Goal: Task Accomplishment & Management: Use online tool/utility

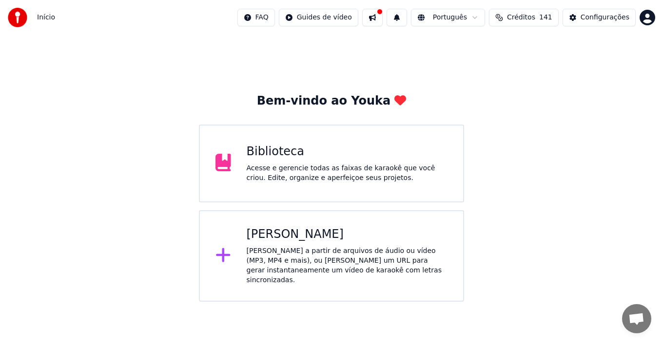
click at [332, 180] on div "Acesse e gerencie todas as faixas de karaokê que você criou. Edite, organize e …" at bounding box center [347, 173] width 201 height 19
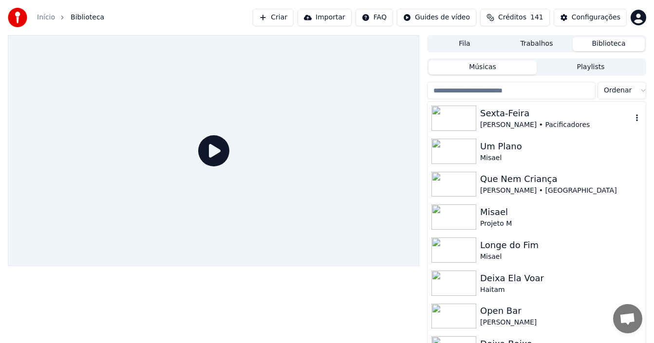
click at [526, 121] on div "[PERSON_NAME] • Pacificadores" at bounding box center [556, 125] width 152 height 10
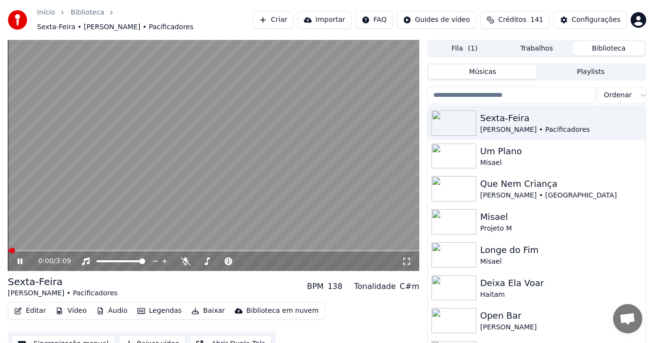
scroll to position [16, 0]
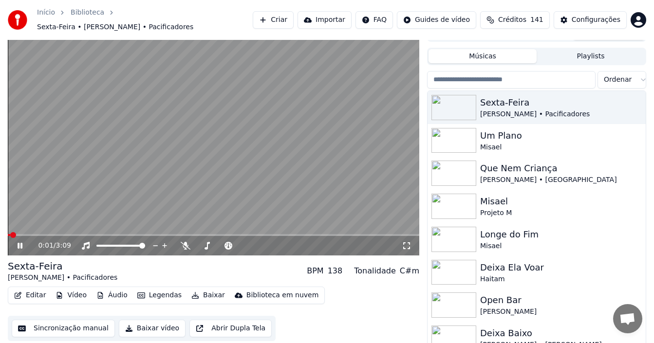
click at [78, 324] on button "Sincronização manual" at bounding box center [63, 329] width 103 height 18
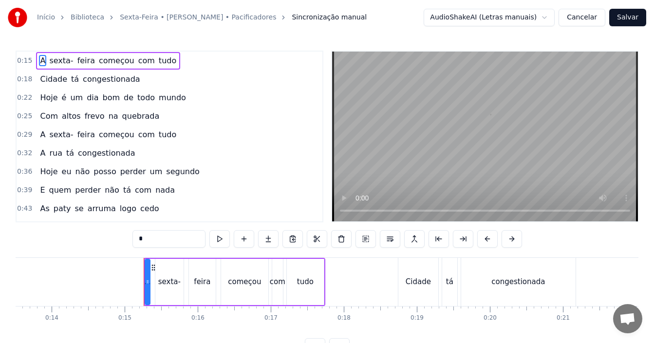
scroll to position [0, 1066]
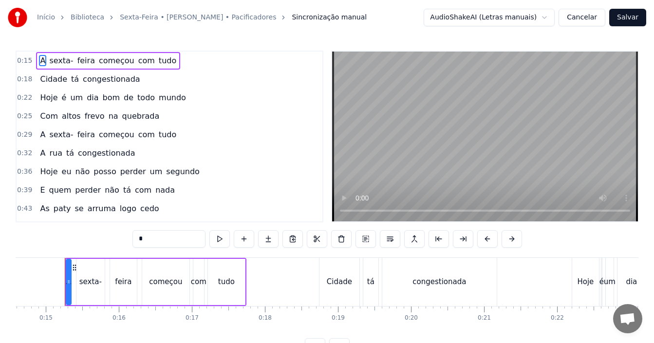
click at [13, 284] on div "Início Biblioteca Sexta-Feira • [PERSON_NAME] • Pacificadores Sincronização man…" at bounding box center [327, 178] width 654 height 356
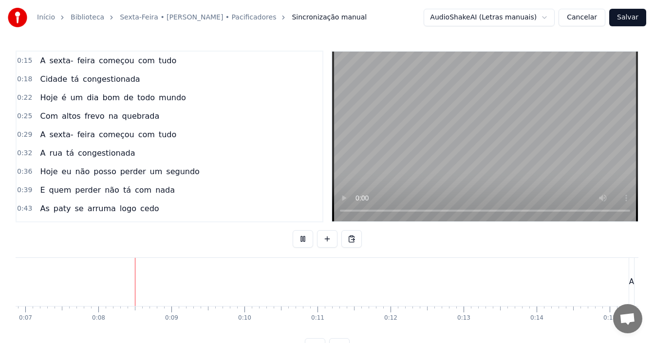
scroll to position [0, 542]
click at [259, 236] on div "0:15 A sexta- feira começou com tudo 0:18 Cidade tá congestionada 0:22 Hoje é u…" at bounding box center [327, 203] width 623 height 305
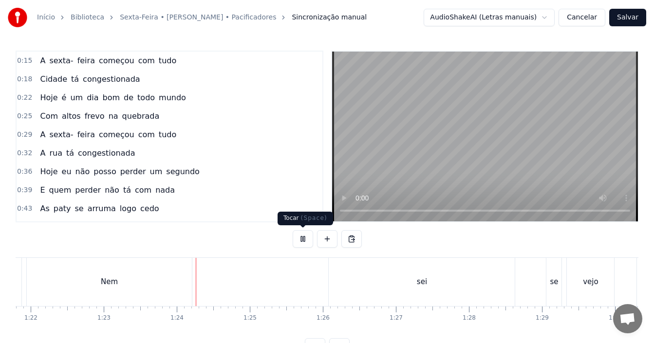
click at [304, 234] on button at bounding box center [303, 239] width 20 height 18
click at [348, 278] on div "sei" at bounding box center [422, 282] width 186 height 48
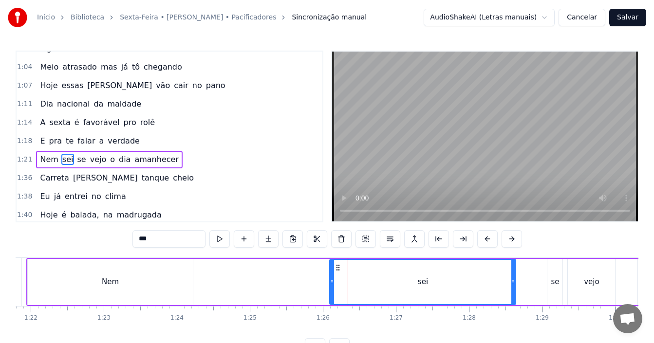
scroll to position [276, 0]
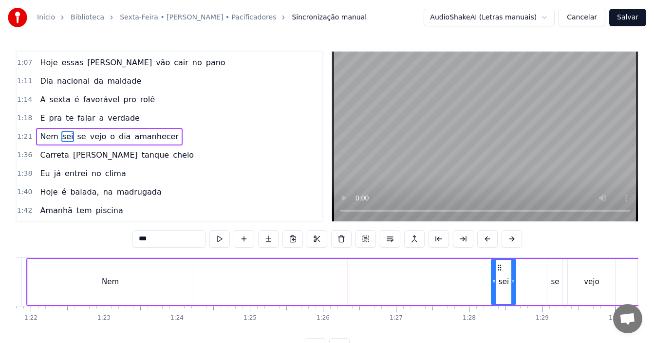
drag, startPoint x: 332, startPoint y: 278, endPoint x: 495, endPoint y: 285, distance: 163.4
click at [493, 289] on div at bounding box center [494, 282] width 4 height 44
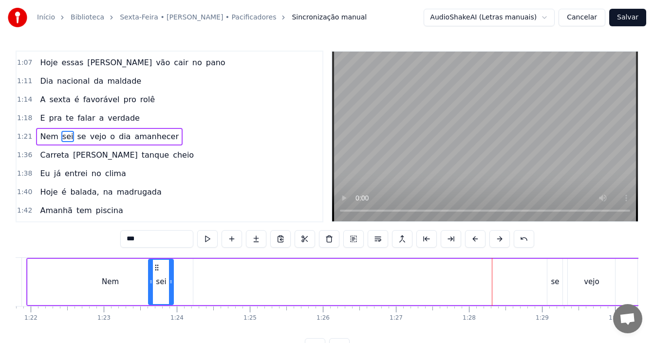
drag, startPoint x: 499, startPoint y: 269, endPoint x: 157, endPoint y: 266, distance: 342.5
click at [157, 266] on icon at bounding box center [157, 268] width 8 height 8
click at [115, 286] on div "Nem" at bounding box center [110, 282] width 17 height 11
type input "***"
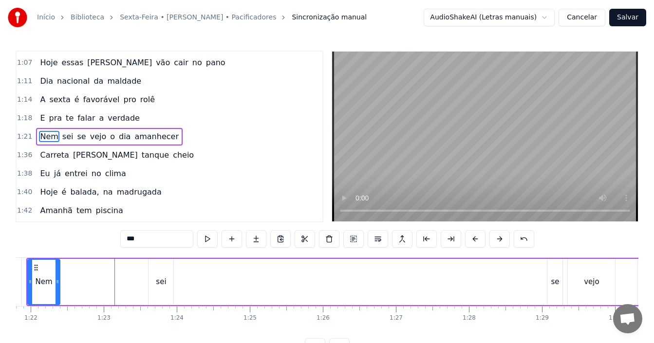
drag, startPoint x: 191, startPoint y: 275, endPoint x: 58, endPoint y: 283, distance: 133.2
click at [58, 283] on div at bounding box center [58, 282] width 4 height 44
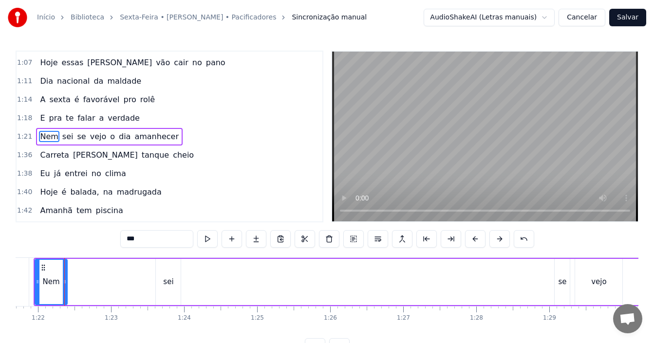
drag, startPoint x: 166, startPoint y: 278, endPoint x: 109, endPoint y: 280, distance: 57.0
click at [109, 280] on div "Nem sei se vejo o dia amanhecer" at bounding box center [576, 282] width 1085 height 48
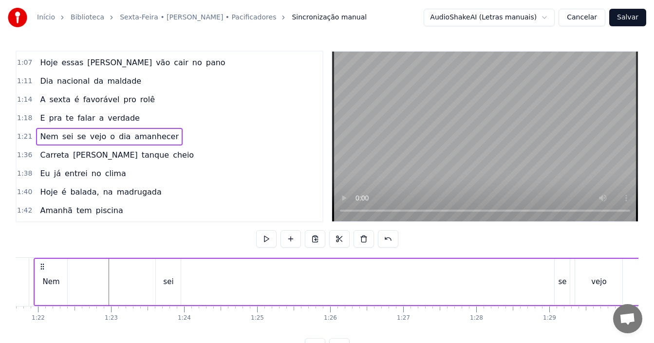
click at [174, 279] on div "sei" at bounding box center [168, 282] width 25 height 46
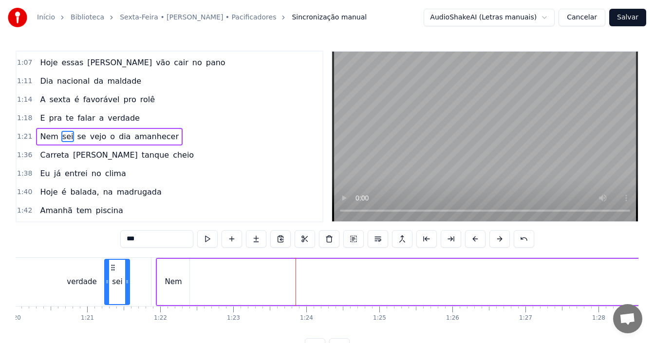
scroll to position [0, 5841]
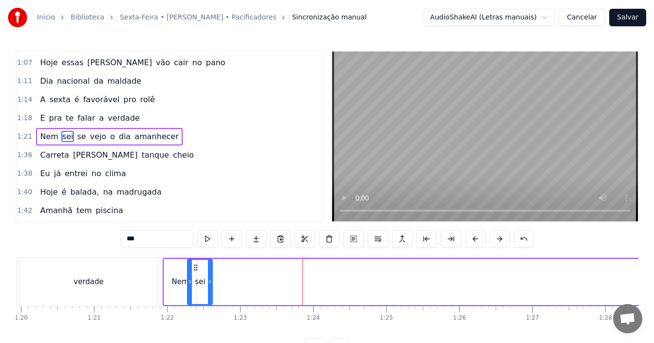
drag, startPoint x: 166, startPoint y: 268, endPoint x: 197, endPoint y: 254, distance: 34.5
click at [197, 254] on div "0:15 A sexta- feira começou com tudo 0:18 Cidade tá congestionada 0:22 Hoje é u…" at bounding box center [327, 203] width 623 height 305
drag, startPoint x: 299, startPoint y: 340, endPoint x: 304, endPoint y: 339, distance: 5.9
click at [304, 339] on div "0:15 A sexta- feira começou com tudo 0:18 Cidade tá congestionada 0:22 Hoje é u…" at bounding box center [327, 203] width 623 height 305
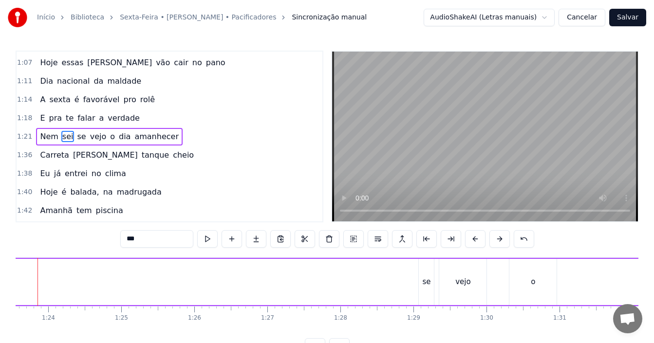
scroll to position [0, 6139]
click at [394, 283] on div "se" at bounding box center [393, 282] width 8 height 11
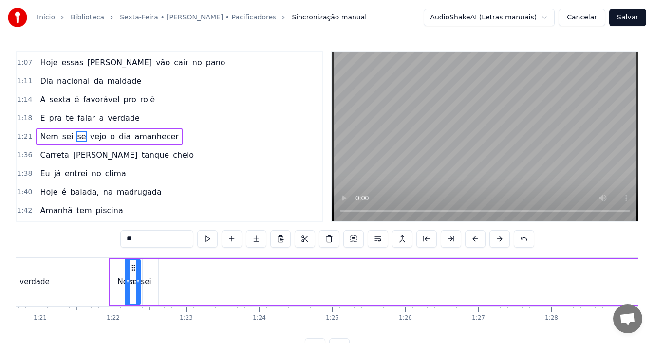
scroll to position [0, 5892]
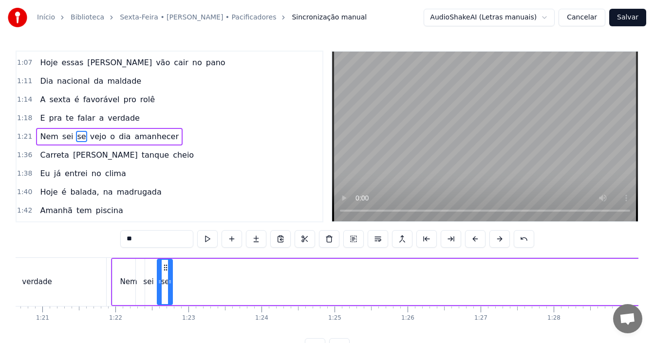
drag, startPoint x: 391, startPoint y: 268, endPoint x: 167, endPoint y: 257, distance: 224.4
click at [167, 257] on div "0:15 A sexta- feira começou com tudo 0:18 Cidade tá congestionada 0:22 Hoje é u…" at bounding box center [327, 203] width 623 height 305
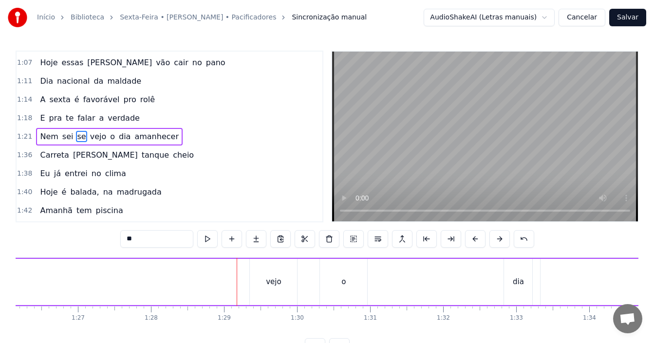
scroll to position [0, 6317]
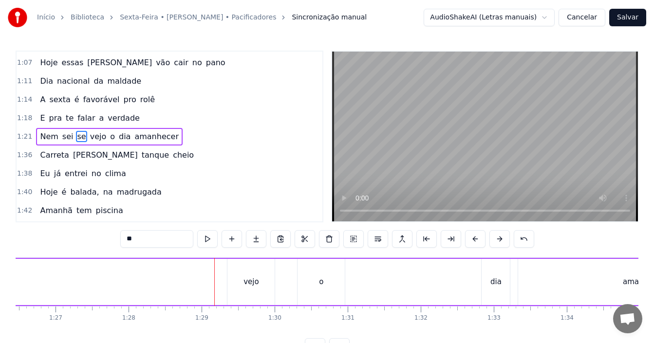
click at [250, 275] on div "vejo" at bounding box center [251, 282] width 47 height 46
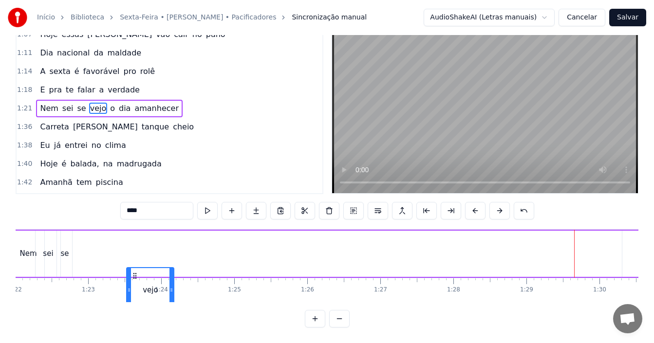
scroll to position [0, 5992]
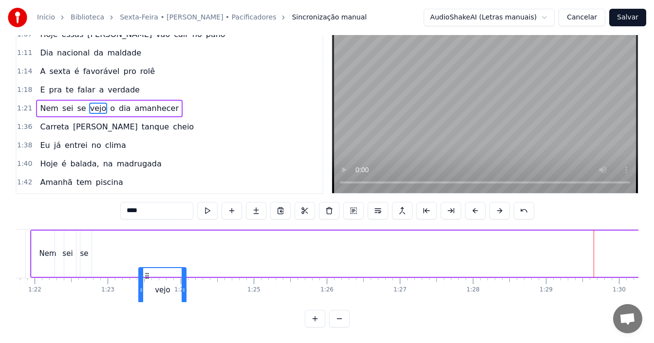
drag, startPoint x: 236, startPoint y: 268, endPoint x: 137, endPoint y: 217, distance: 111.5
click at [137, 217] on div "0:15 A sexta- feira começou com tudo 0:18 Cidade tá congestionada 0:22 Hoje é u…" at bounding box center [327, 174] width 623 height 305
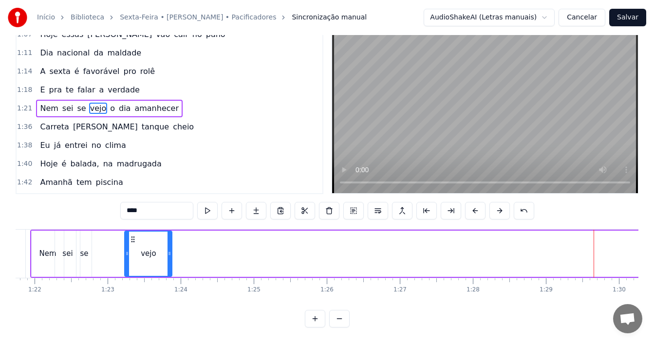
scroll to position [0, 5969]
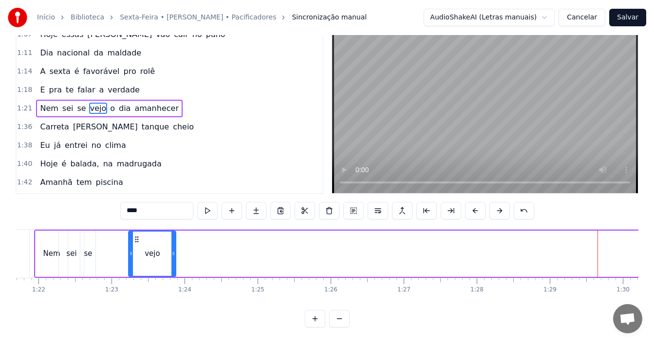
click at [341, 317] on button at bounding box center [339, 319] width 20 height 18
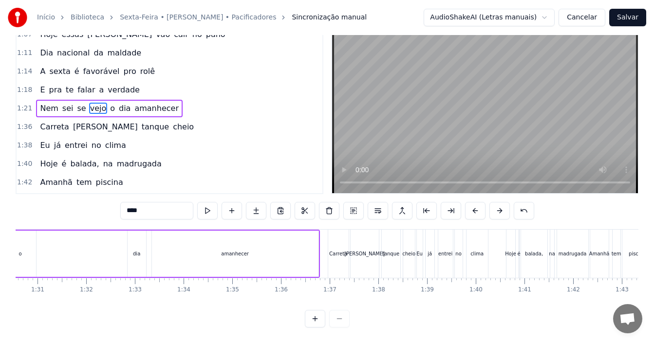
scroll to position [0, 4319]
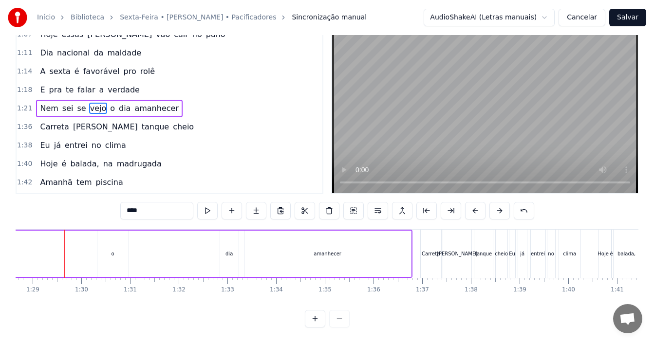
click at [119, 247] on div "o" at bounding box center [112, 254] width 31 height 46
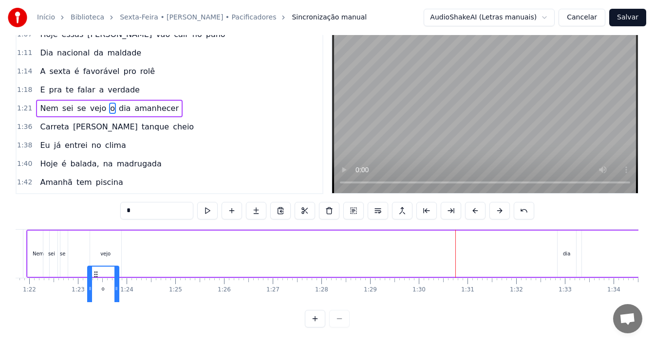
scroll to position [0, 3959]
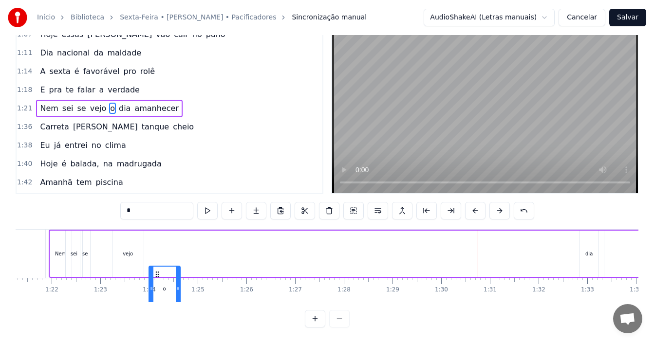
drag, startPoint x: 106, startPoint y: 269, endPoint x: 157, endPoint y: 280, distance: 52.7
click at [157, 280] on div "o" at bounding box center [165, 289] width 30 height 44
click at [587, 250] on div "dia" at bounding box center [589, 253] width 7 height 7
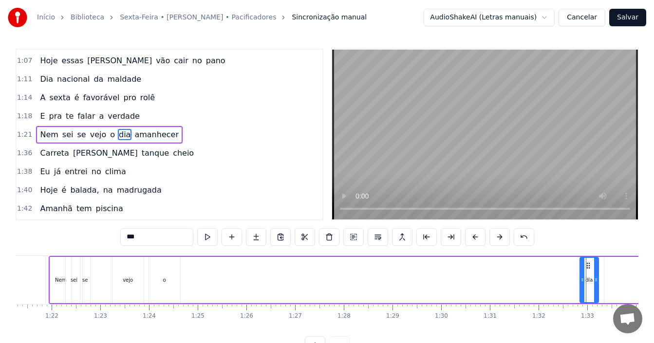
scroll to position [0, 0]
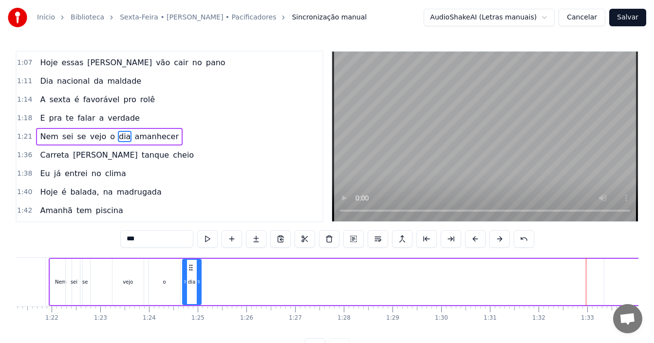
drag, startPoint x: 588, startPoint y: 271, endPoint x: 190, endPoint y: 265, distance: 397.6
click at [190, 265] on icon at bounding box center [191, 268] width 8 height 8
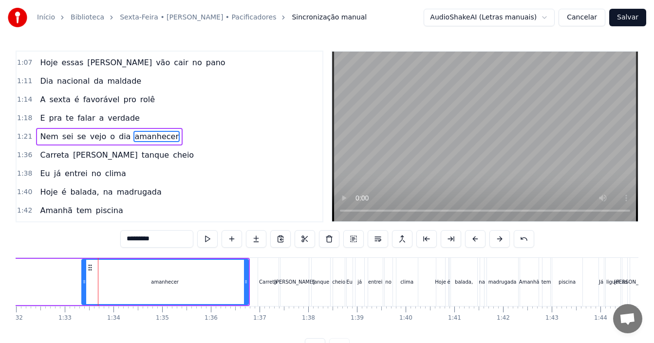
scroll to position [0, 4515]
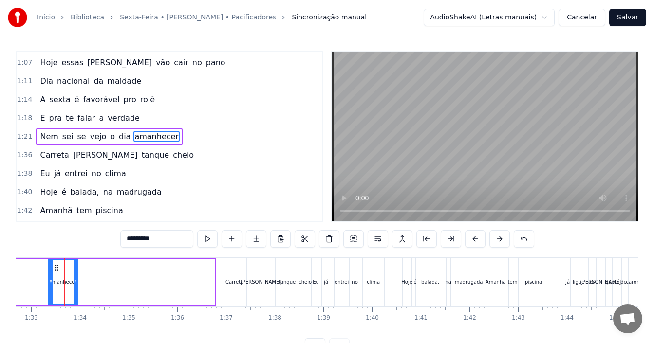
drag, startPoint x: 214, startPoint y: 283, endPoint x: 78, endPoint y: 277, distance: 135.5
click at [77, 277] on div at bounding box center [76, 282] width 4 height 44
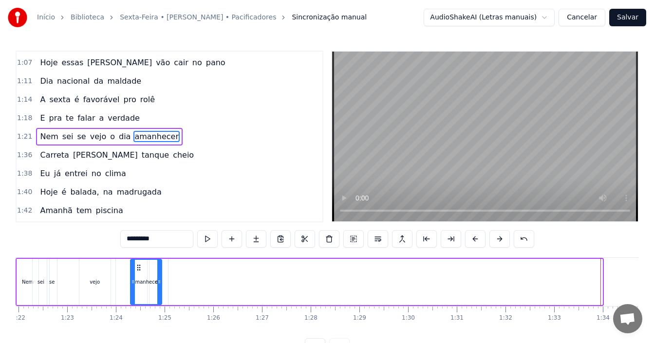
scroll to position [0, 3991]
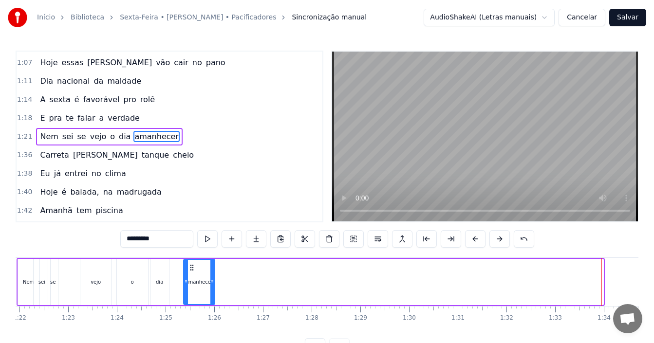
drag, startPoint x: 55, startPoint y: 267, endPoint x: 190, endPoint y: 269, distance: 135.4
click at [190, 269] on icon at bounding box center [192, 268] width 8 height 8
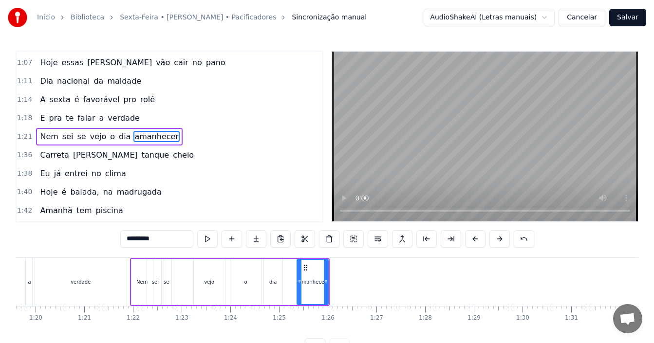
scroll to position [0, 3848]
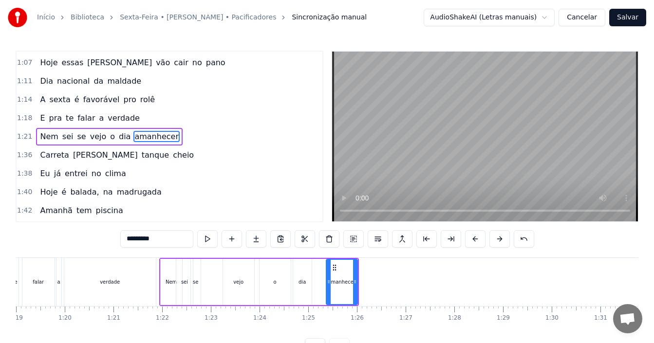
click at [171, 283] on div "Nem" at bounding box center [171, 282] width 11 height 7
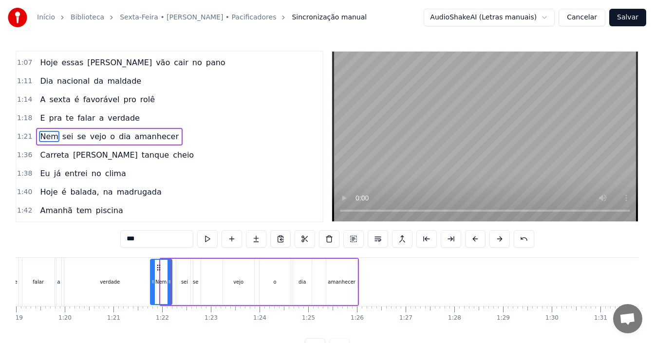
drag, startPoint x: 169, startPoint y: 266, endPoint x: 158, endPoint y: 265, distance: 10.3
click at [158, 265] on icon at bounding box center [159, 268] width 8 height 8
click at [187, 282] on div "sei" at bounding box center [184, 282] width 7 height 7
type input "***"
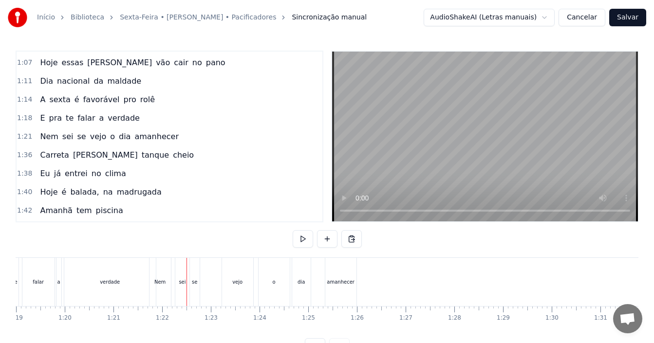
click at [181, 270] on div "sei" at bounding box center [182, 282] width 14 height 48
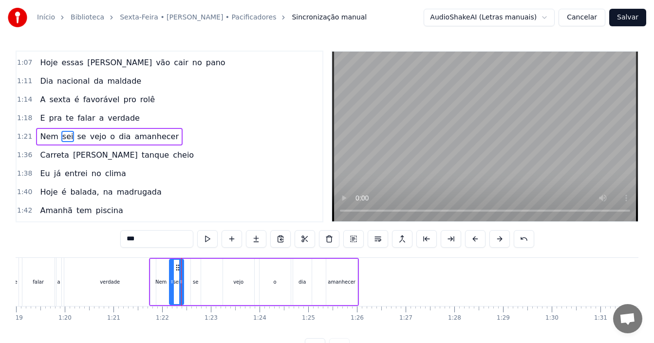
drag, startPoint x: 184, startPoint y: 269, endPoint x: 177, endPoint y: 269, distance: 6.8
click at [177, 269] on icon at bounding box center [178, 268] width 8 height 8
click at [200, 280] on div "se" at bounding box center [196, 282] width 10 height 46
type input "**"
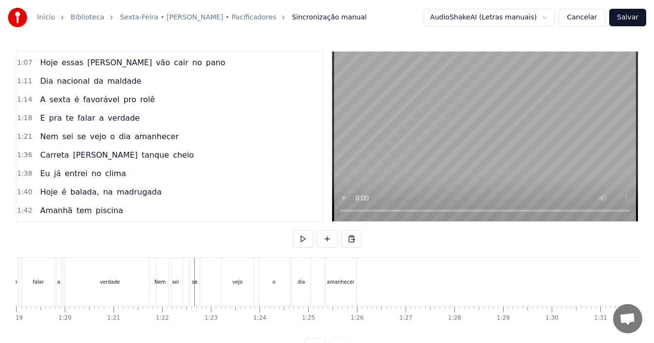
click at [196, 267] on div "se" at bounding box center [195, 282] width 10 height 48
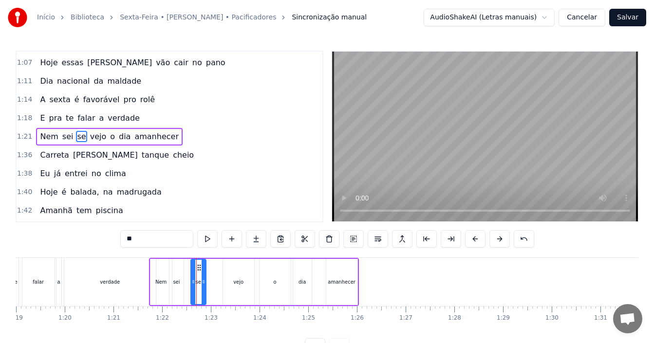
drag, startPoint x: 198, startPoint y: 267, endPoint x: 204, endPoint y: 267, distance: 5.4
click at [204, 267] on div at bounding box center [204, 282] width 4 height 44
drag, startPoint x: 199, startPoint y: 267, endPoint x: 190, endPoint y: 267, distance: 8.8
click at [190, 267] on icon at bounding box center [191, 268] width 8 height 8
click at [239, 279] on div "vejo" at bounding box center [238, 282] width 10 height 7
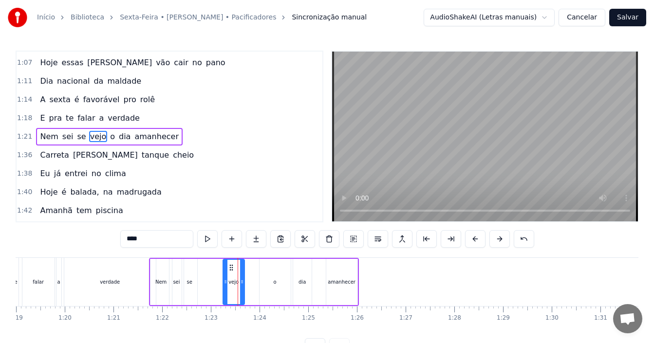
drag, startPoint x: 252, startPoint y: 277, endPoint x: 242, endPoint y: 277, distance: 9.7
click at [242, 277] on div at bounding box center [242, 282] width 4 height 44
drag, startPoint x: 230, startPoint y: 268, endPoint x: 205, endPoint y: 268, distance: 24.8
click at [205, 268] on icon at bounding box center [207, 268] width 8 height 8
click at [282, 287] on div "o" at bounding box center [275, 282] width 31 height 46
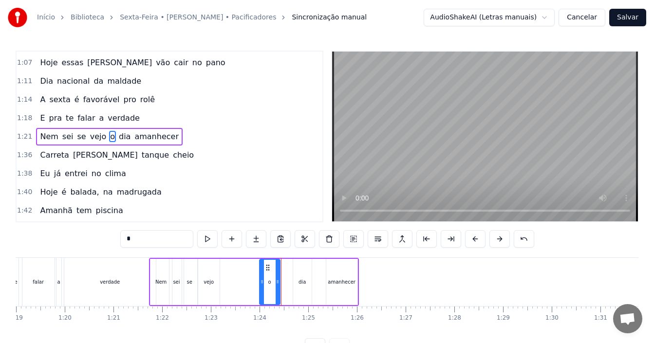
drag, startPoint x: 287, startPoint y: 282, endPoint x: 277, endPoint y: 282, distance: 10.7
click at [277, 282] on icon at bounding box center [278, 282] width 4 height 8
drag, startPoint x: 268, startPoint y: 269, endPoint x: 228, endPoint y: 272, distance: 40.5
click at [221, 268] on icon at bounding box center [222, 268] width 8 height 8
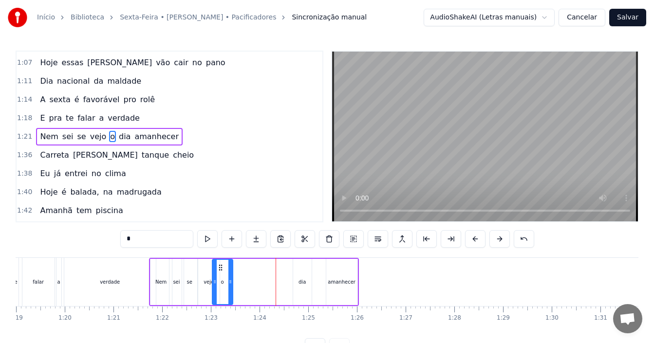
click at [297, 289] on div "dia" at bounding box center [302, 282] width 19 height 46
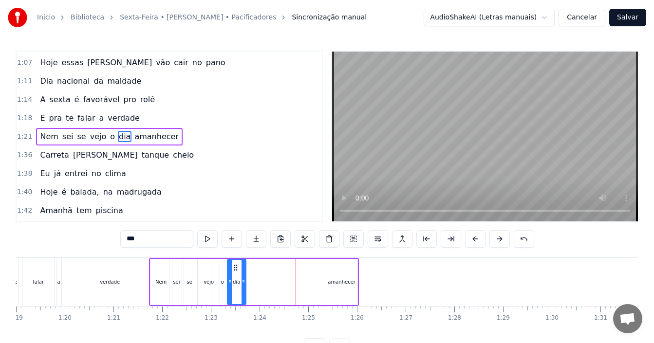
drag, startPoint x: 300, startPoint y: 267, endPoint x: 236, endPoint y: 273, distance: 64.6
click at [236, 273] on div "dia" at bounding box center [237, 282] width 18 height 44
click at [345, 283] on div "amanhecer" at bounding box center [342, 282] width 28 height 7
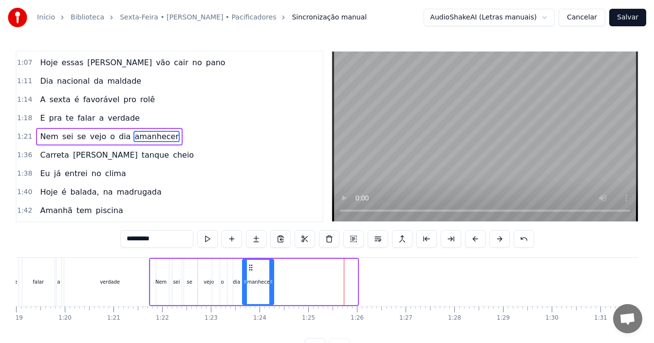
drag, startPoint x: 334, startPoint y: 267, endPoint x: 250, endPoint y: 272, distance: 83.9
click at [250, 272] on div "amanhecer" at bounding box center [258, 282] width 30 height 44
drag, startPoint x: 273, startPoint y: 278, endPoint x: 263, endPoint y: 278, distance: 10.2
click at [263, 278] on icon at bounding box center [261, 282] width 4 height 8
click at [74, 279] on div "verdade" at bounding box center [110, 282] width 92 height 48
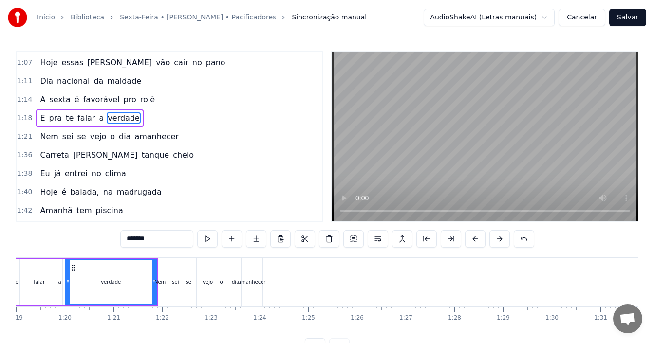
scroll to position [257, 0]
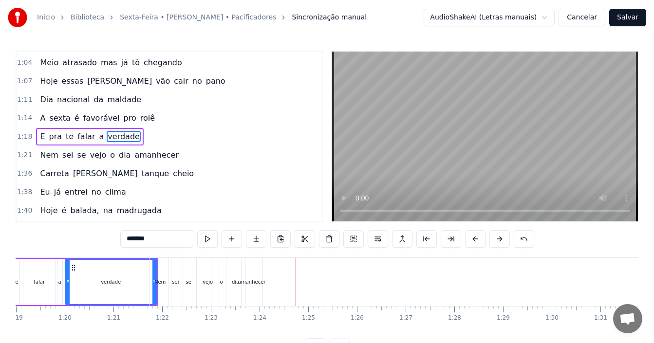
click at [165, 283] on div "Nem" at bounding box center [159, 282] width 11 height 7
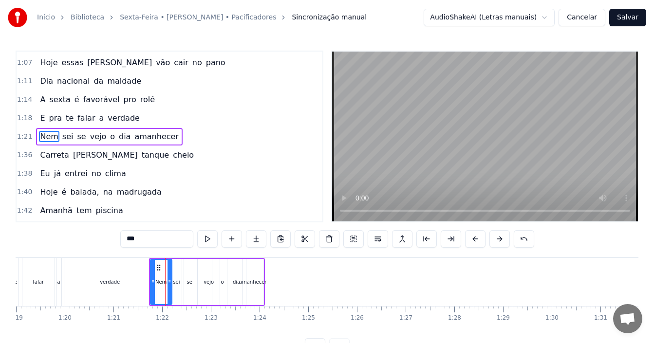
click at [125, 278] on div "verdade" at bounding box center [110, 282] width 92 height 48
type input "*******"
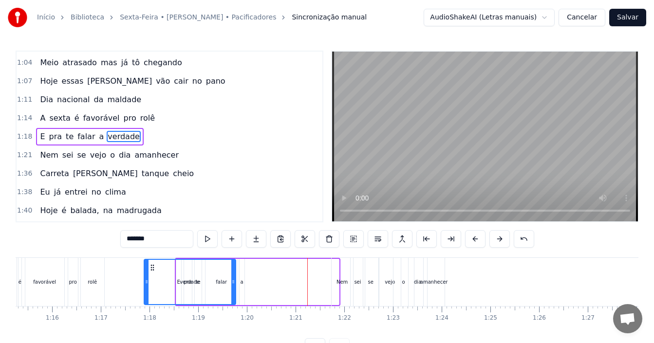
scroll to position [0, 3664]
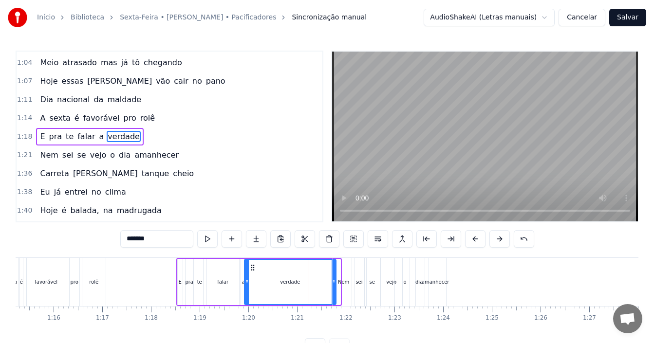
drag, startPoint x: 72, startPoint y: 267, endPoint x: 251, endPoint y: 252, distance: 179.9
click at [251, 252] on div "0:15 A sexta- feira começou com tudo 0:18 Cidade tá congestionada 0:22 Hoje é u…" at bounding box center [327, 203] width 623 height 305
drag, startPoint x: 331, startPoint y: 274, endPoint x: 289, endPoint y: 280, distance: 42.3
click at [291, 280] on div at bounding box center [293, 282] width 4 height 44
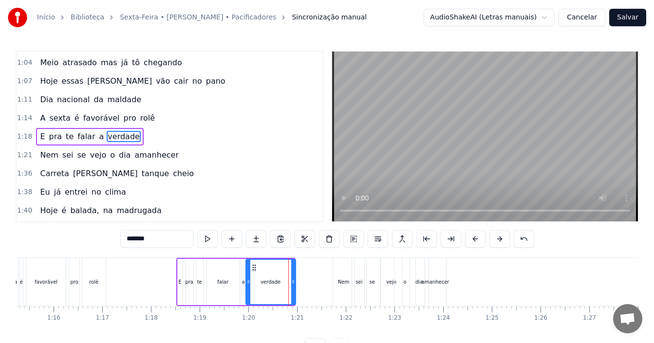
click at [254, 267] on icon at bounding box center [254, 268] width 8 height 8
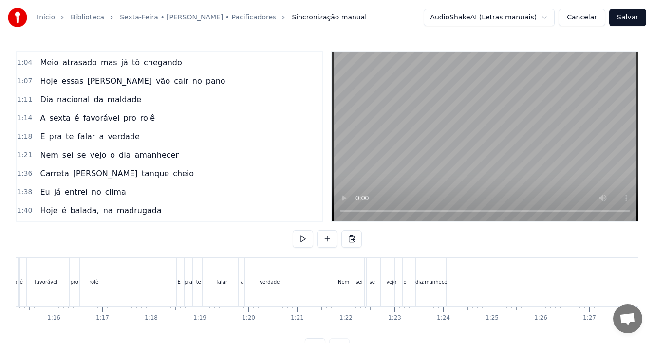
click at [389, 281] on div "vejo" at bounding box center [391, 282] width 10 height 7
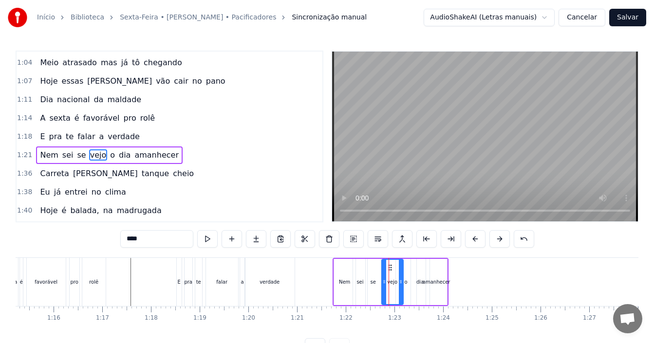
scroll to position [276, 0]
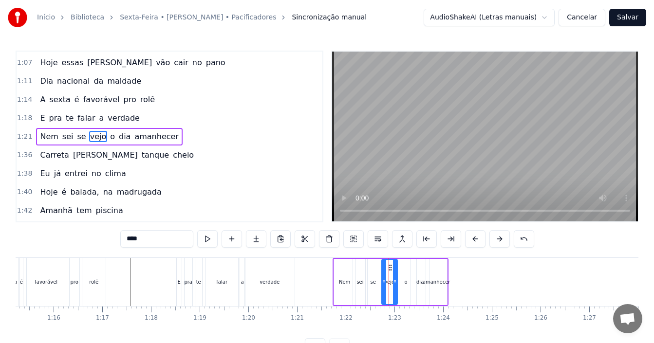
drag, startPoint x: 401, startPoint y: 272, endPoint x: 395, endPoint y: 274, distance: 6.0
click at [395, 274] on div at bounding box center [395, 282] width 4 height 44
drag, startPoint x: 389, startPoint y: 268, endPoint x: 383, endPoint y: 268, distance: 5.8
click at [383, 268] on circle at bounding box center [383, 267] width 0 height 0
click at [405, 282] on div "o" at bounding box center [406, 282] width 3 height 7
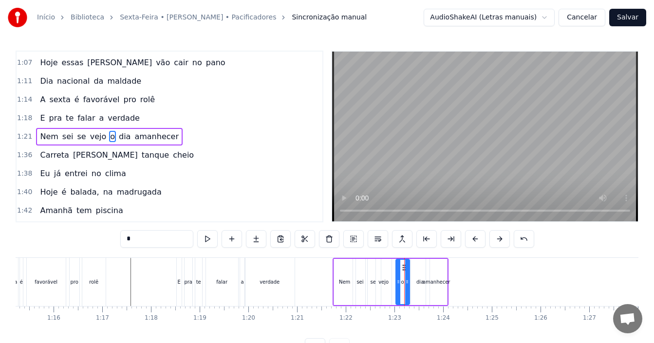
drag, startPoint x: 413, startPoint y: 277, endPoint x: 406, endPoint y: 277, distance: 6.8
click at [406, 277] on div at bounding box center [407, 282] width 4 height 44
drag, startPoint x: 404, startPoint y: 269, endPoint x: 397, endPoint y: 270, distance: 7.4
click at [397, 270] on icon at bounding box center [397, 268] width 8 height 8
click at [422, 285] on div "dia" at bounding box center [420, 282] width 7 height 7
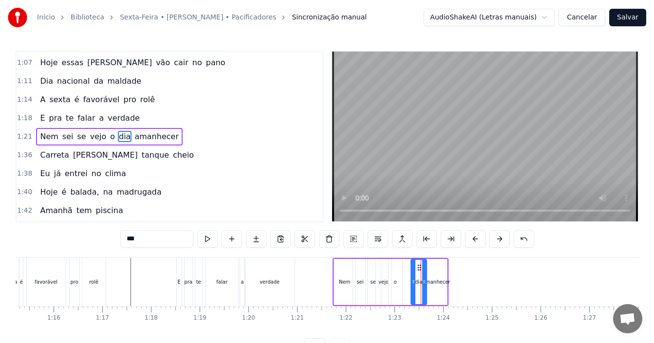
click at [423, 278] on div at bounding box center [424, 282] width 4 height 44
drag, startPoint x: 419, startPoint y: 269, endPoint x: 406, endPoint y: 268, distance: 12.7
click at [406, 268] on icon at bounding box center [407, 268] width 8 height 8
click at [426, 284] on div "amanhecer" at bounding box center [437, 282] width 28 height 7
type input "*********"
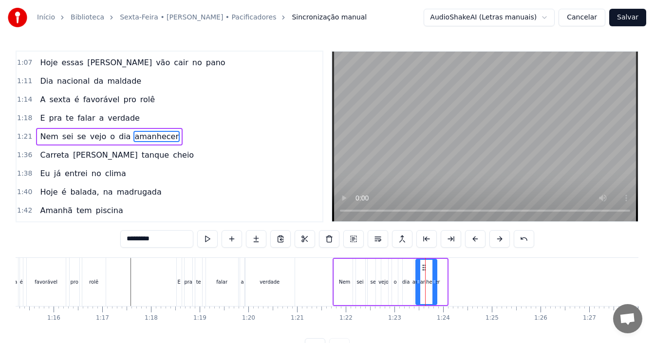
drag, startPoint x: 433, startPoint y: 267, endPoint x: 422, endPoint y: 268, distance: 10.2
click at [422, 268] on icon at bounding box center [424, 268] width 8 height 8
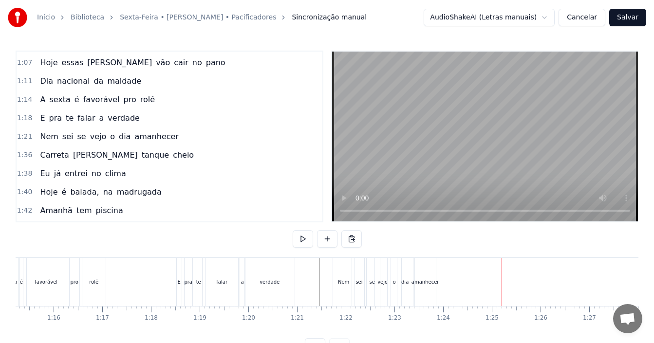
click at [426, 285] on div "amanhecer" at bounding box center [426, 282] width 28 height 7
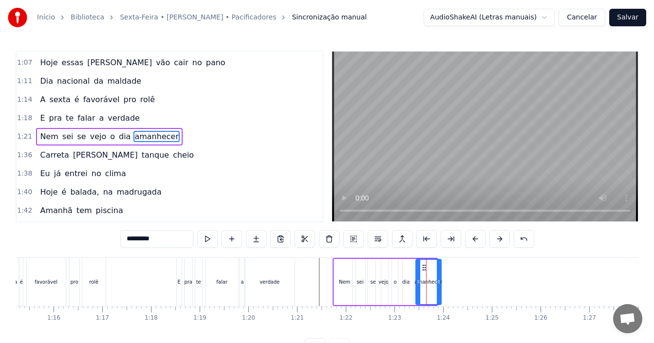
click at [439, 281] on icon at bounding box center [439, 282] width 4 height 8
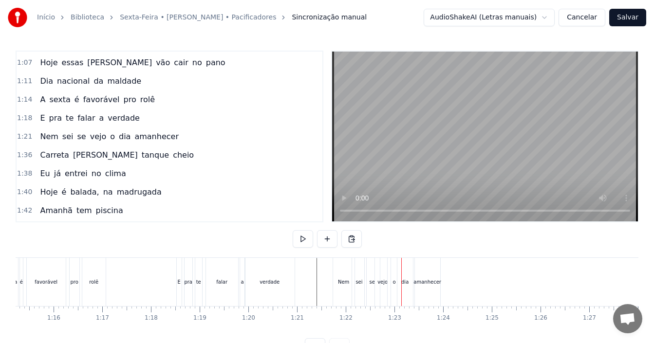
click at [344, 285] on div "Nem" at bounding box center [343, 282] width 11 height 7
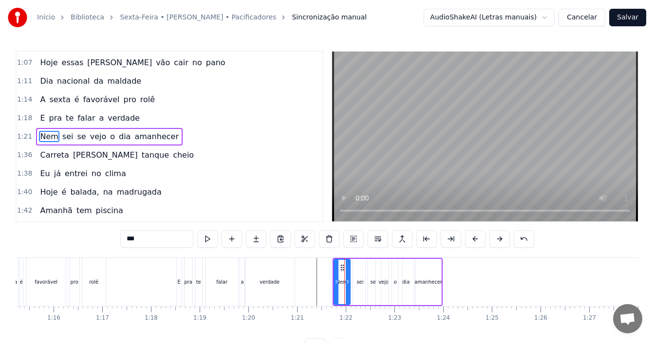
drag, startPoint x: 354, startPoint y: 280, endPoint x: 349, endPoint y: 280, distance: 5.4
click at [349, 280] on icon at bounding box center [348, 282] width 4 height 8
click at [341, 268] on icon at bounding box center [340, 268] width 8 height 8
click at [361, 281] on div "sei" at bounding box center [360, 282] width 7 height 7
type input "***"
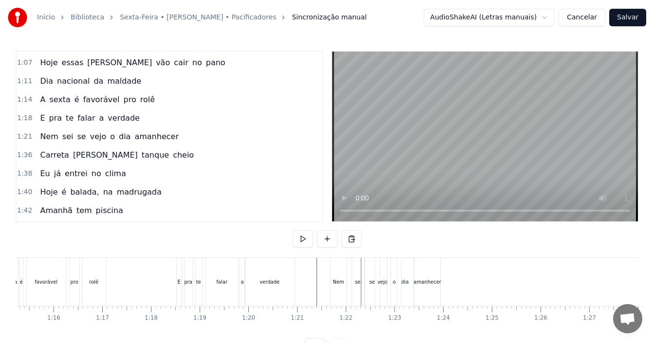
click at [359, 268] on div "sei" at bounding box center [358, 282] width 12 height 48
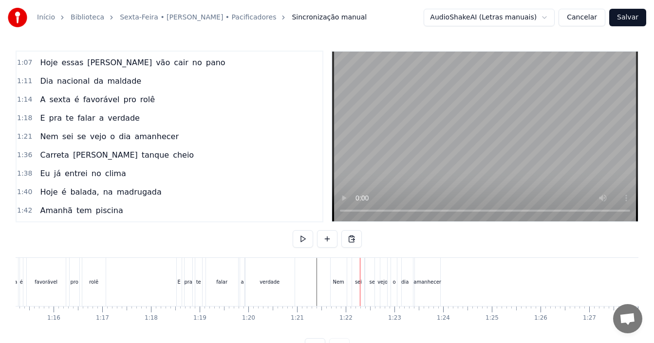
click at [361, 268] on div "sei" at bounding box center [358, 282] width 12 height 48
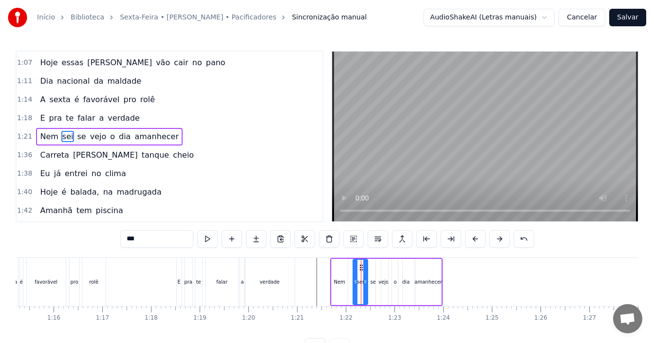
click at [364, 270] on div at bounding box center [365, 282] width 4 height 44
drag, startPoint x: 360, startPoint y: 267, endPoint x: 354, endPoint y: 267, distance: 6.8
click at [354, 267] on icon at bounding box center [355, 268] width 8 height 8
click at [372, 283] on div "se" at bounding box center [372, 282] width 5 height 7
drag, startPoint x: 375, startPoint y: 267, endPoint x: 367, endPoint y: 267, distance: 7.8
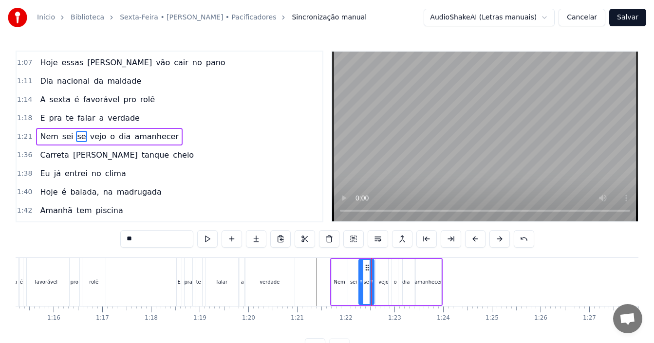
click at [368, 267] on circle at bounding box center [368, 267] width 0 height 0
click at [385, 283] on div "vejo" at bounding box center [384, 282] width 10 height 7
drag, startPoint x: 384, startPoint y: 266, endPoint x: 378, endPoint y: 266, distance: 5.8
click at [378, 266] on icon at bounding box center [379, 268] width 8 height 8
click at [400, 284] on div "dia" at bounding box center [406, 282] width 16 height 46
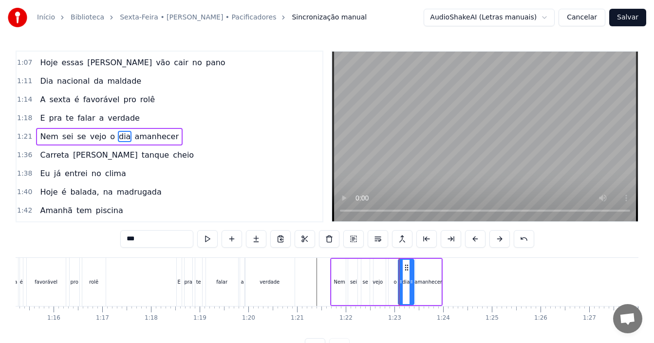
click at [395, 282] on div "o" at bounding box center [395, 282] width 3 height 7
drag, startPoint x: 397, startPoint y: 269, endPoint x: 391, endPoint y: 268, distance: 5.9
click at [391, 268] on icon at bounding box center [391, 268] width 8 height 8
click at [402, 281] on div "dia" at bounding box center [406, 282] width 16 height 46
drag, startPoint x: 406, startPoint y: 268, endPoint x: 398, endPoint y: 269, distance: 7.9
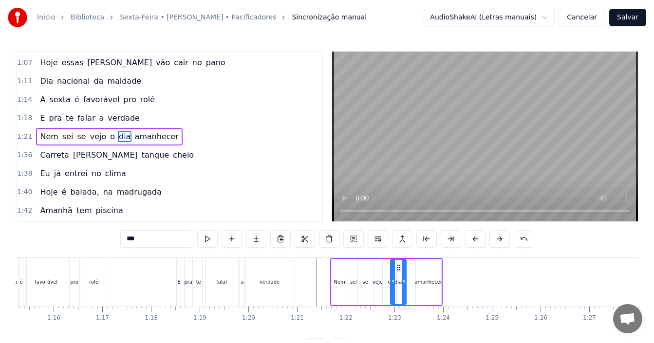
click at [398, 269] on icon at bounding box center [399, 268] width 8 height 8
click at [422, 279] on div "amanhecer" at bounding box center [429, 282] width 28 height 7
type input "*********"
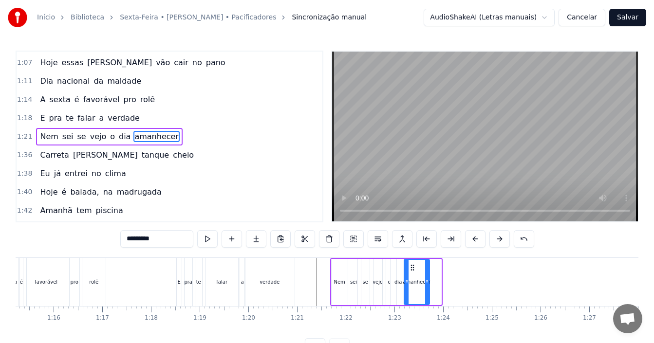
drag, startPoint x: 424, startPoint y: 268, endPoint x: 412, endPoint y: 269, distance: 11.7
click at [412, 269] on icon at bounding box center [413, 268] width 8 height 8
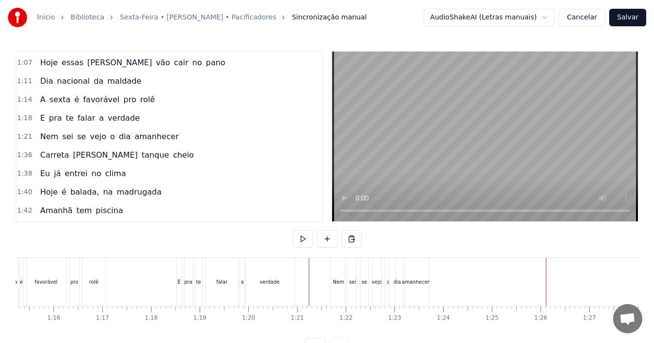
click at [341, 285] on div "Nem" at bounding box center [338, 282] width 11 height 7
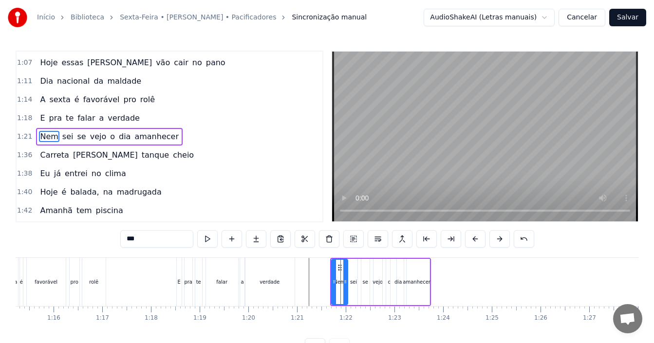
click at [139, 84] on div "1:11 Dia nacional da maldade" at bounding box center [170, 81] width 306 height 19
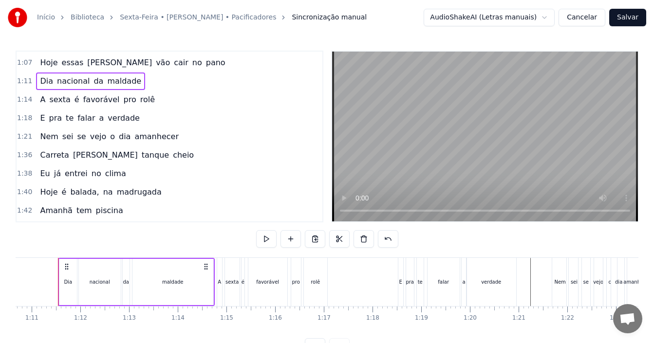
scroll to position [0, 3436]
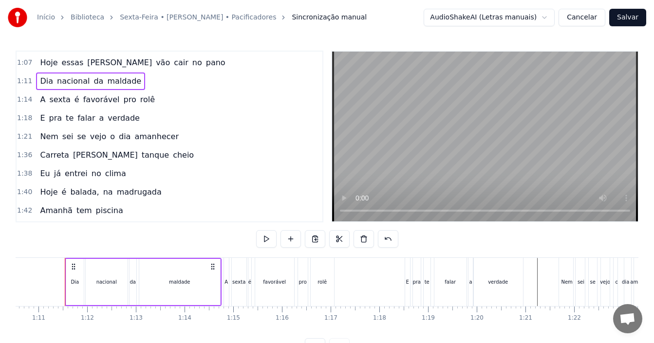
click at [166, 138] on div "1:21 Nem sei se vejo o dia amanhecer" at bounding box center [170, 137] width 306 height 19
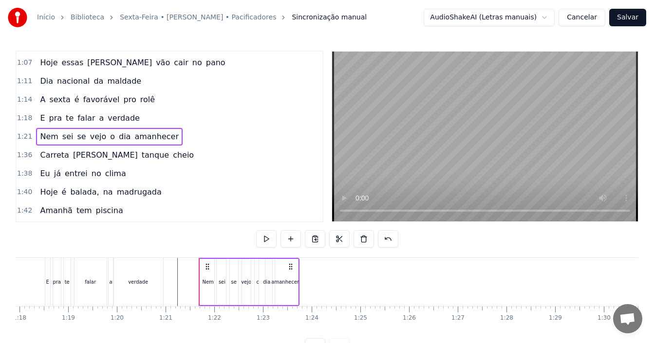
scroll to position [0, 3803]
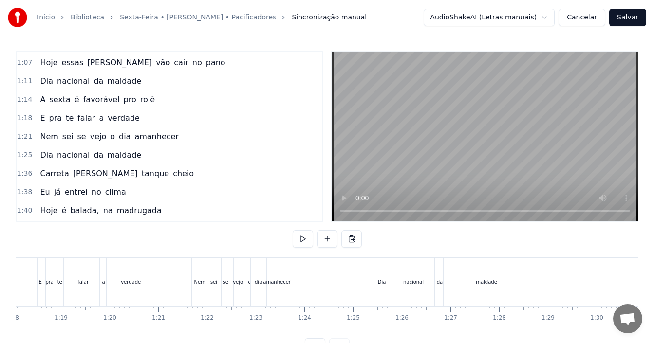
click at [150, 99] on div "1:14 A sexta é favorável pro rolê" at bounding box center [170, 100] width 306 height 19
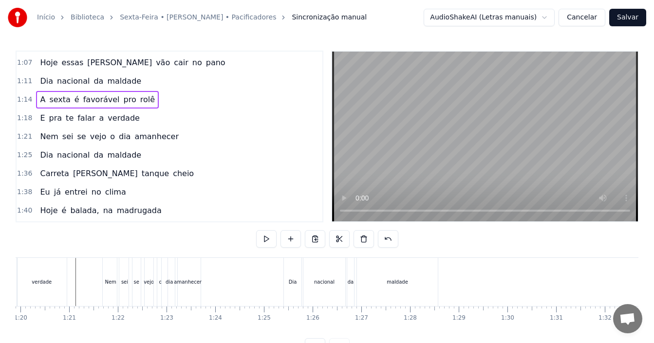
scroll to position [0, 3974]
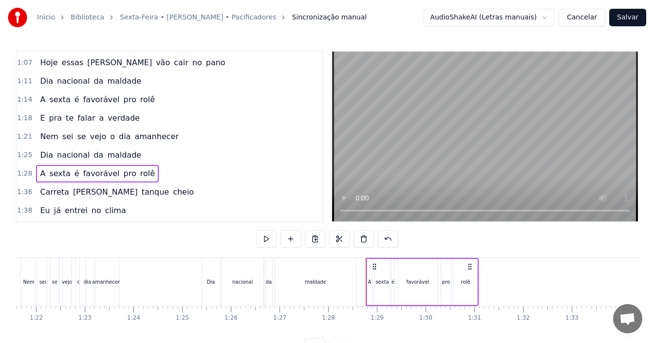
click at [183, 280] on div at bounding box center [664, 282] width 9247 height 48
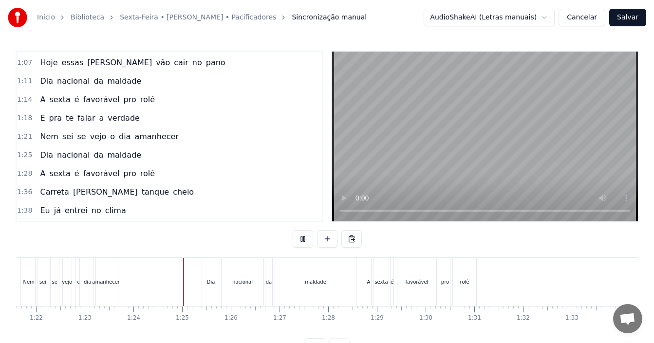
scroll to position [37, 0]
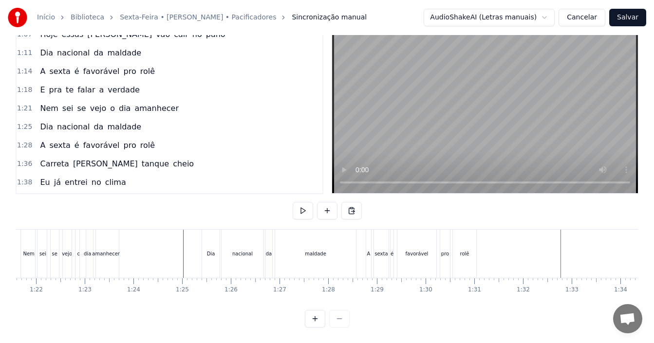
click at [136, 83] on div "1:18 E pra te falar a verdade" at bounding box center [170, 90] width 306 height 19
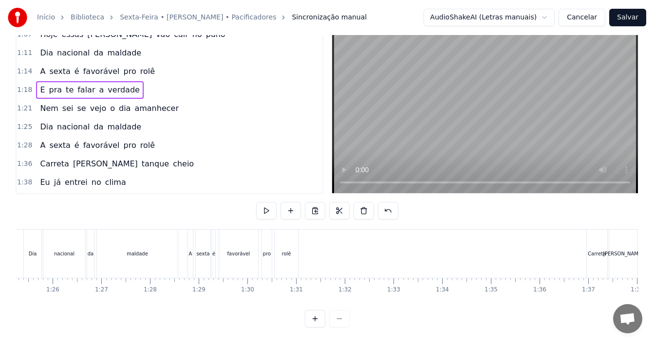
scroll to position [0, 4167]
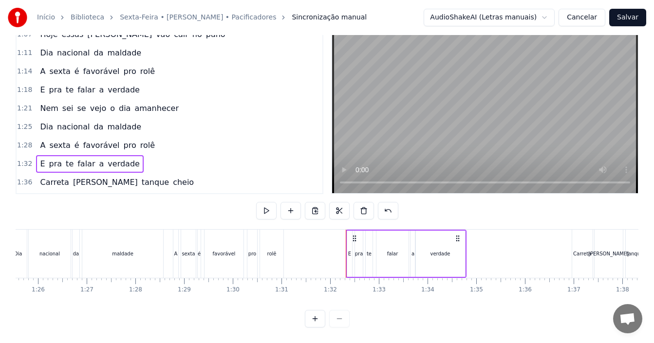
click at [166, 249] on div at bounding box center [471, 254] width 9247 height 48
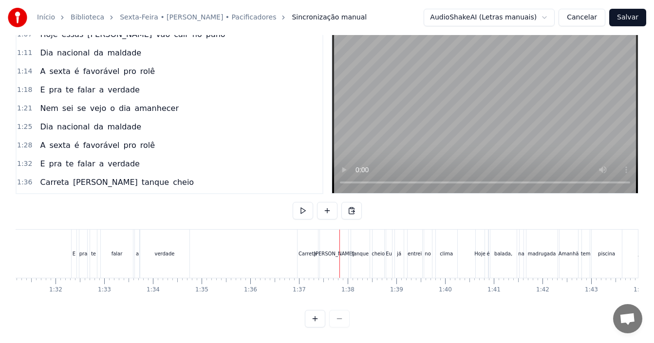
scroll to position [0, 4419]
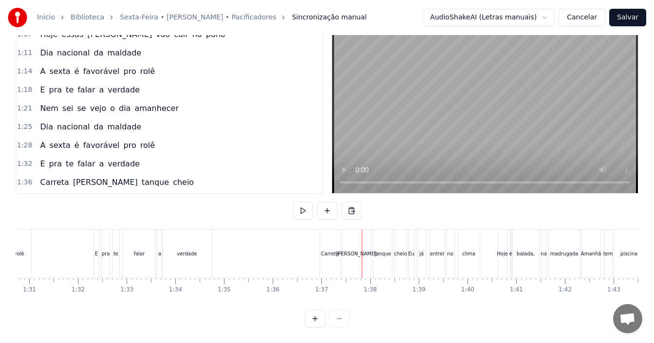
click at [170, 102] on div "1:21 Nem sei se vejo o dia amanhecer" at bounding box center [170, 108] width 306 height 19
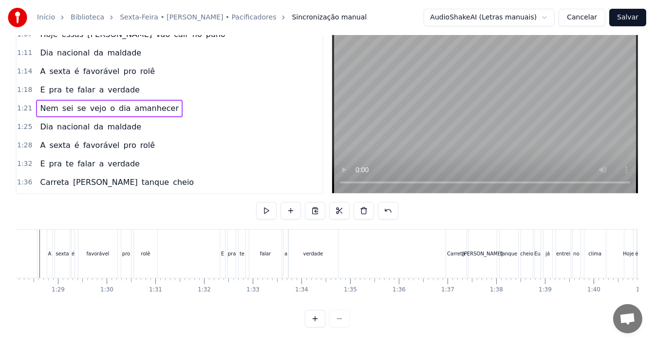
scroll to position [0, 4301]
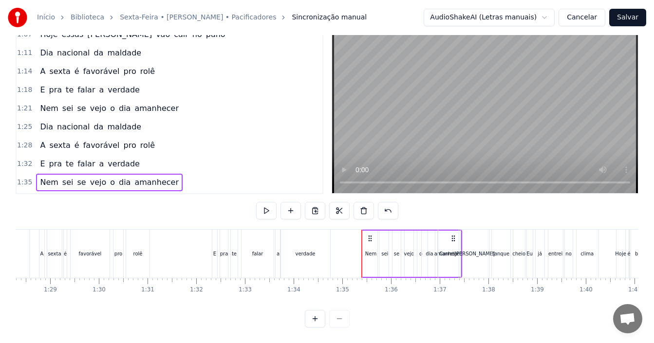
click at [182, 244] on div at bounding box center [337, 254] width 9247 height 48
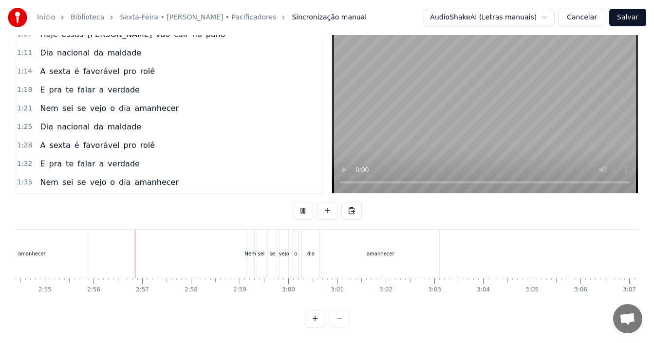
scroll to position [0, 8545]
click at [628, 21] on button "Salvar" at bounding box center [627, 18] width 37 height 18
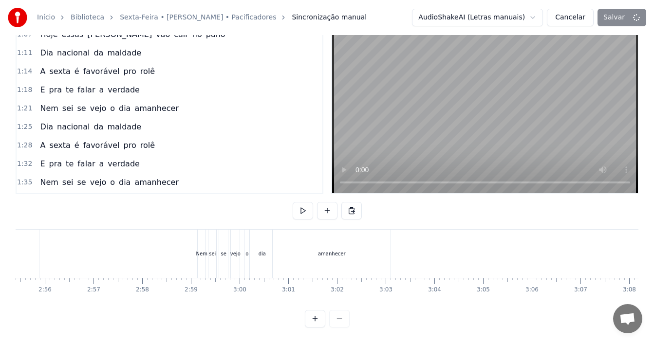
scroll to position [16, 0]
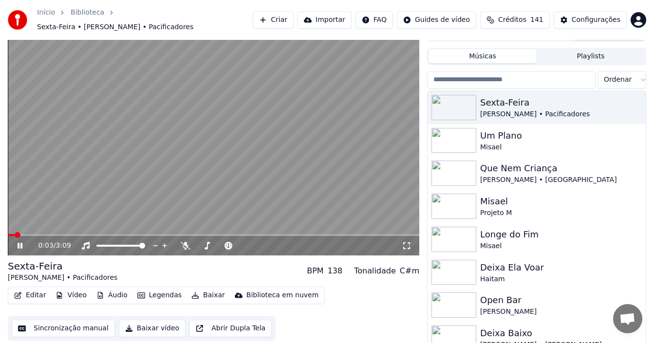
click at [17, 242] on icon at bounding box center [27, 246] width 22 height 8
click at [148, 322] on button "Baixar vídeo" at bounding box center [152, 329] width 67 height 18
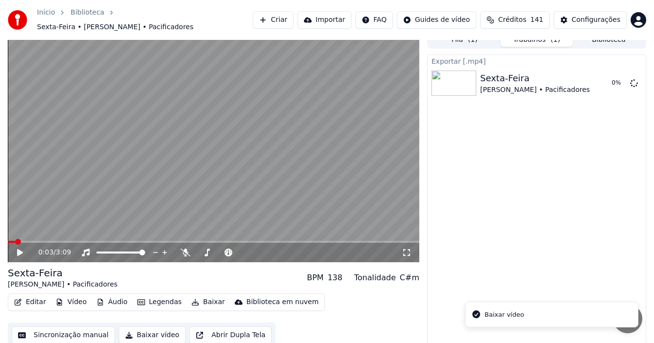
scroll to position [0, 0]
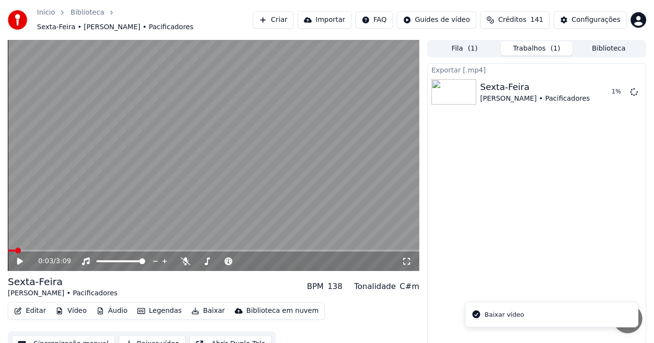
click at [469, 44] on span "( 1 )" at bounding box center [473, 49] width 10 height 10
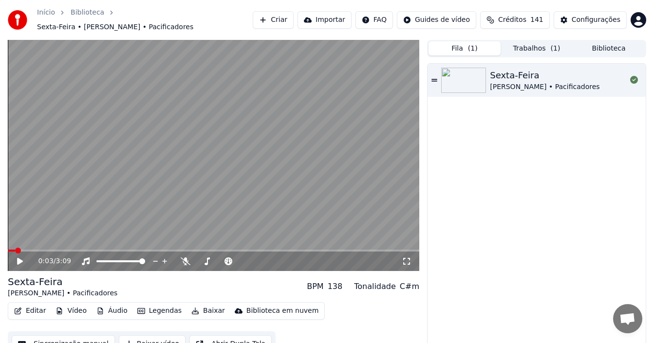
drag, startPoint x: 516, startPoint y: 39, endPoint x: 550, endPoint y: 43, distance: 34.8
click at [517, 41] on button "Trabalhos ( 1 )" at bounding box center [537, 48] width 72 height 14
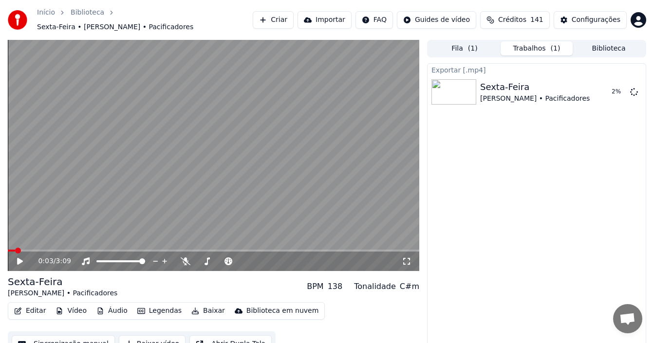
click at [599, 41] on button "Biblioteca" at bounding box center [609, 48] width 72 height 14
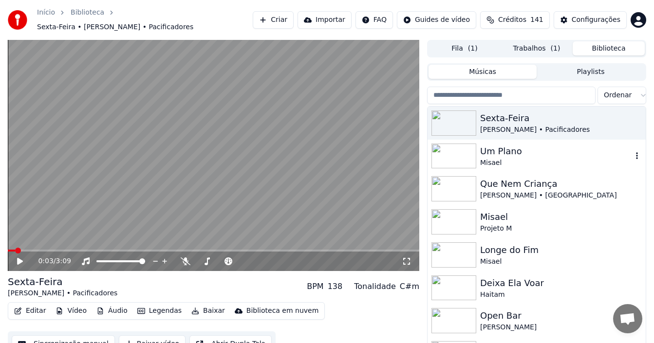
click at [507, 152] on div "Um Plano" at bounding box center [556, 152] width 152 height 14
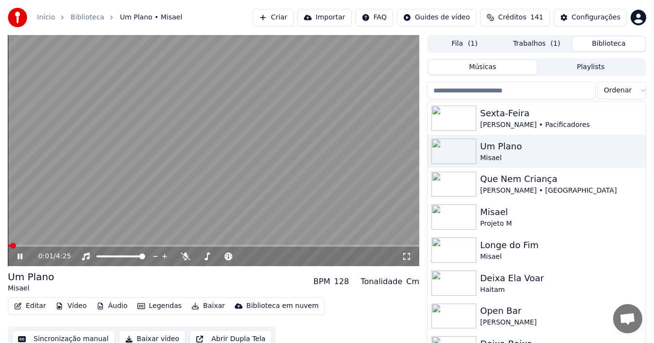
click at [22, 260] on icon at bounding box center [20, 257] width 5 height 6
click at [53, 335] on button "Sincronização manual" at bounding box center [63, 340] width 103 height 18
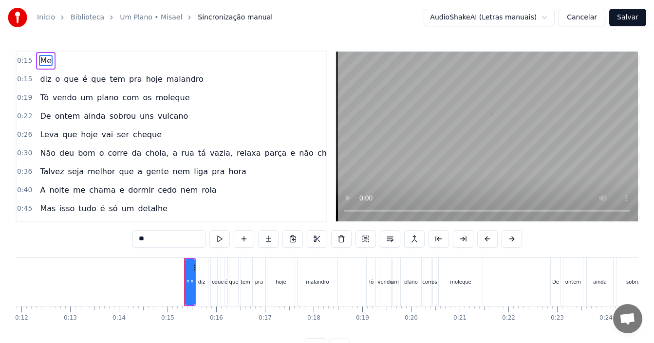
scroll to position [0, 698]
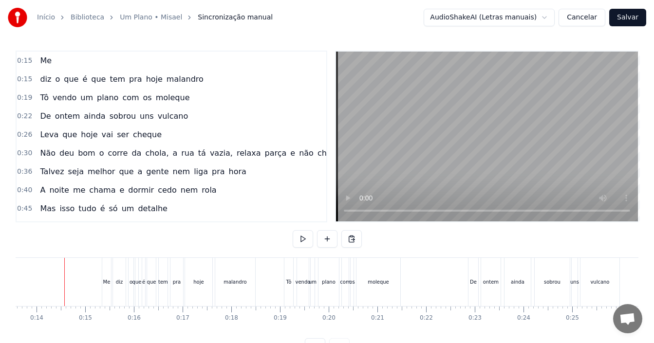
scroll to position [0, 0]
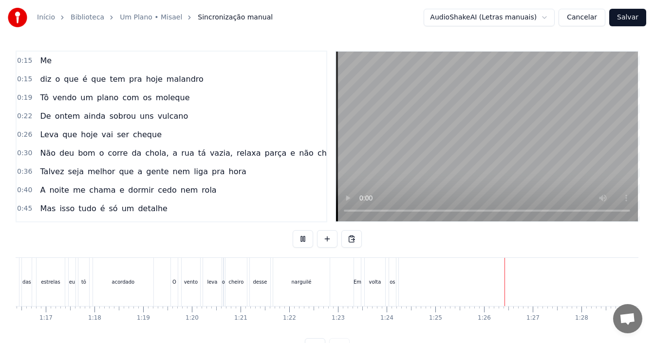
scroll to position [37, 0]
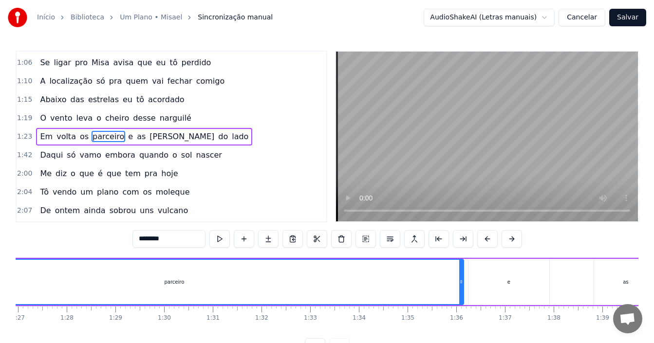
scroll to position [0, 4298]
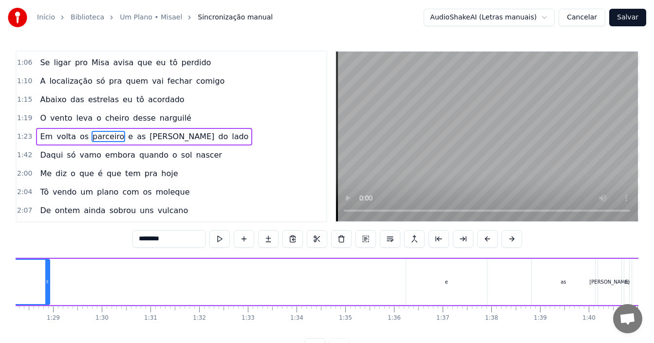
drag, startPoint x: 399, startPoint y: 283, endPoint x: 47, endPoint y: 269, distance: 352.0
click at [47, 269] on div at bounding box center [47, 282] width 4 height 44
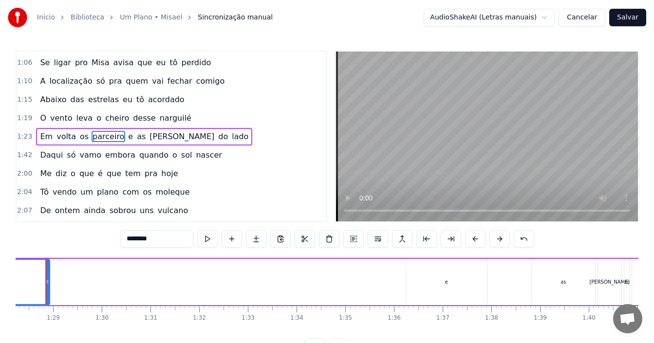
scroll to position [0, 4280]
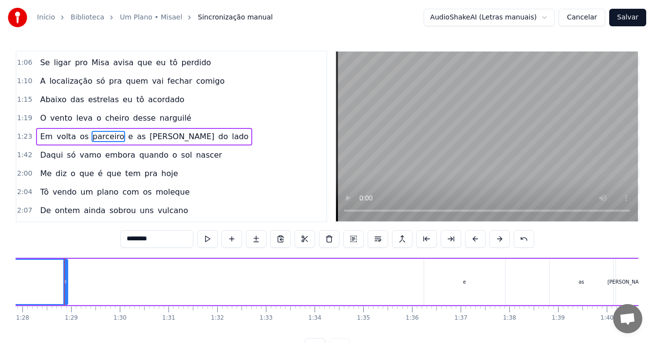
click at [577, 283] on div "as" at bounding box center [581, 282] width 63 height 46
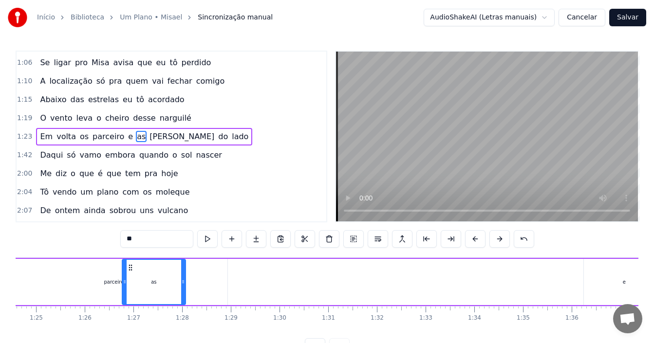
scroll to position [0, 4105]
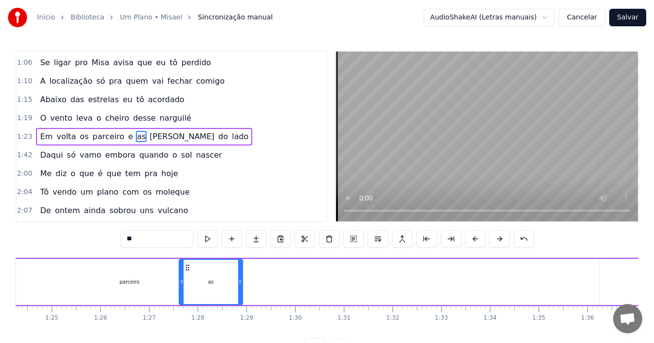
drag, startPoint x: 556, startPoint y: 267, endPoint x: 185, endPoint y: 278, distance: 370.9
click at [185, 278] on div "as" at bounding box center [211, 282] width 62 height 44
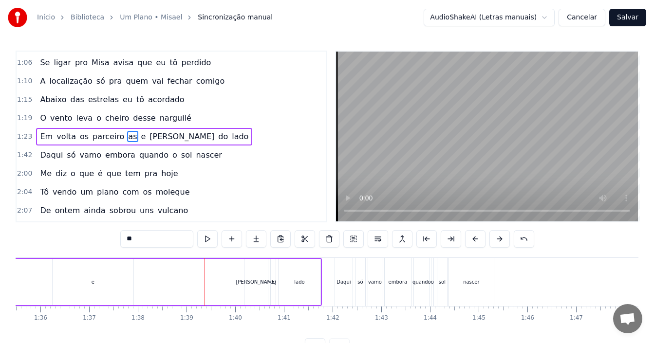
scroll to position [0, 4694]
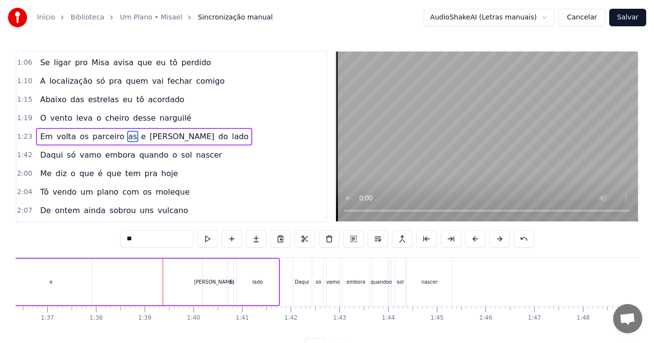
click at [210, 282] on div "[PERSON_NAME]" at bounding box center [214, 282] width 40 height 7
type input "****"
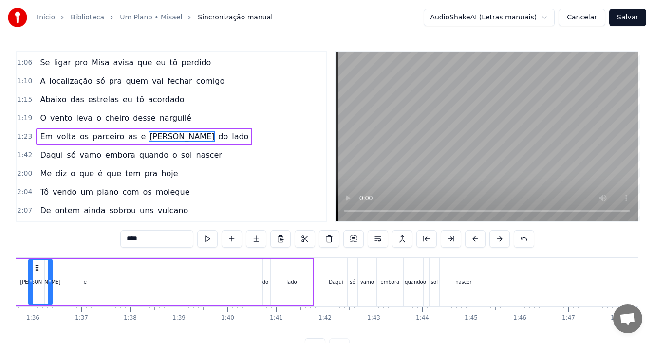
scroll to position [0, 4643]
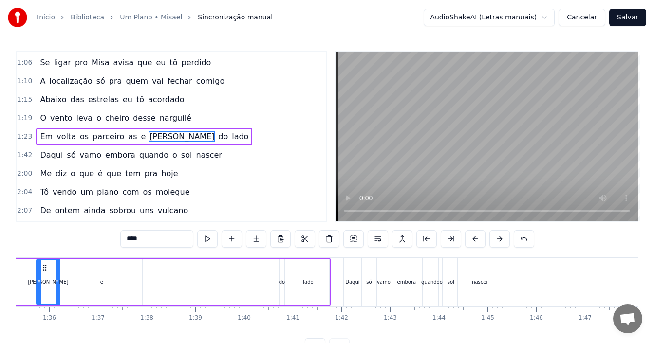
drag, startPoint x: 212, startPoint y: 266, endPoint x: 46, endPoint y: 278, distance: 166.5
click at [46, 278] on div "[PERSON_NAME]" at bounding box center [48, 282] width 22 height 44
click at [46, 278] on div "[PERSON_NAME]" at bounding box center [48, 282] width 24 height 46
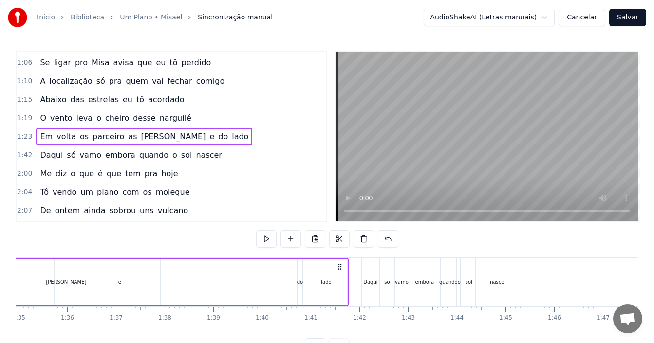
scroll to position [0, 4625]
click at [124, 285] on div "e" at bounding box center [120, 282] width 81 height 46
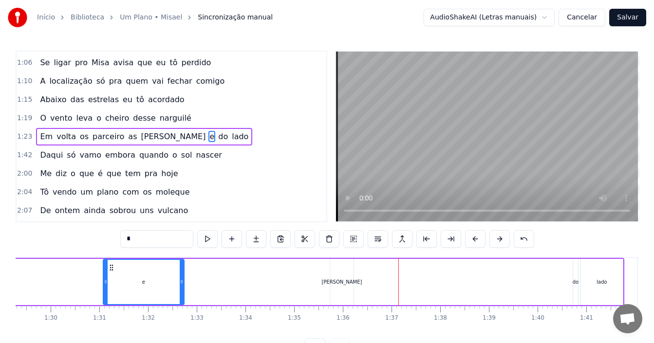
scroll to position [0, 4333]
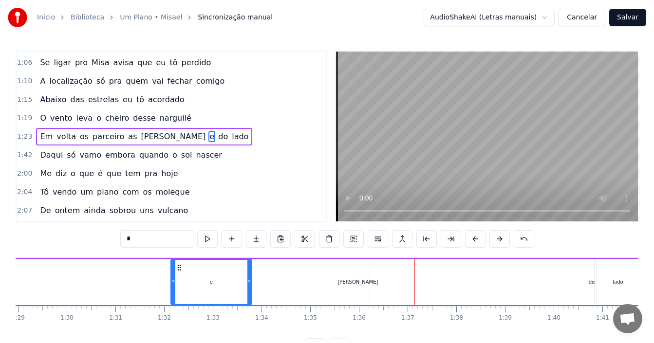
drag, startPoint x: 86, startPoint y: 267, endPoint x: 177, endPoint y: 271, distance: 91.2
click at [177, 271] on icon at bounding box center [179, 268] width 8 height 8
click at [594, 273] on div "do" at bounding box center [592, 282] width 6 height 46
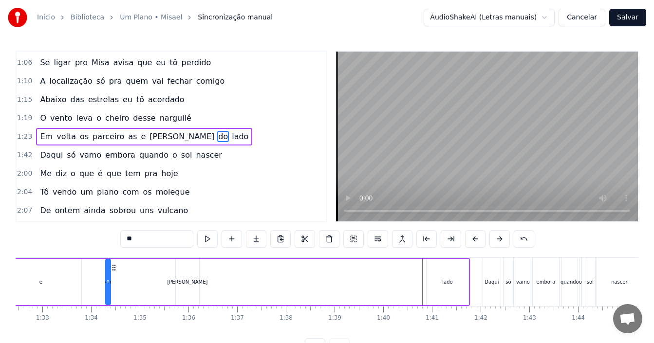
scroll to position [0, 4503]
drag, startPoint x: 67, startPoint y: 266, endPoint x: 249, endPoint y: 266, distance: 182.2
click at [249, 266] on icon at bounding box center [251, 268] width 8 height 8
click at [445, 284] on div "lado" at bounding box center [448, 282] width 10 height 7
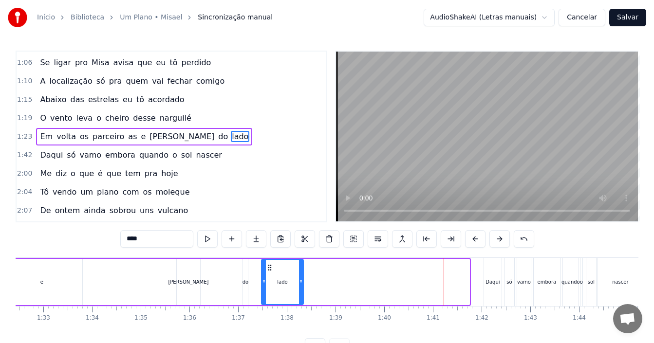
drag, startPoint x: 435, startPoint y: 269, endPoint x: 268, endPoint y: 275, distance: 166.2
click at [268, 275] on div "lado" at bounding box center [282, 282] width 41 height 44
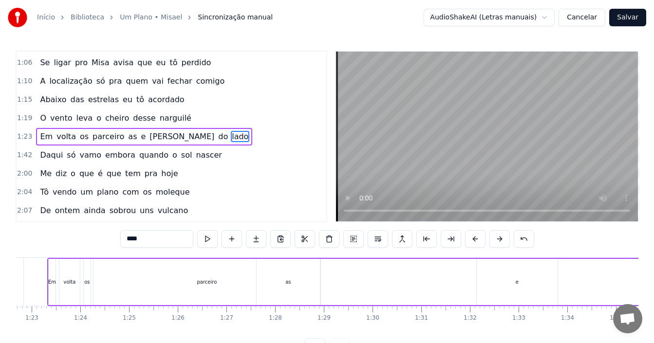
scroll to position [0, 3976]
click at [302, 281] on div "parceiro" at bounding box center [258, 282] width 227 height 46
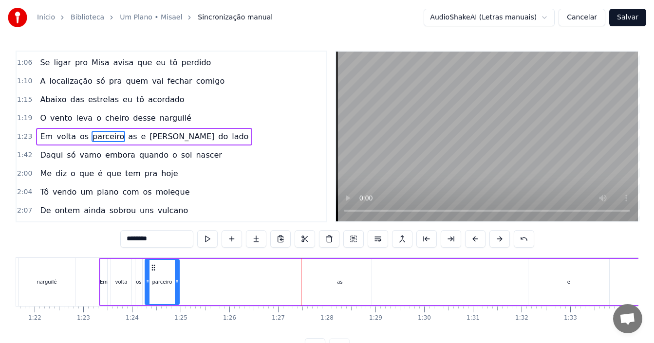
drag, startPoint x: 371, startPoint y: 278, endPoint x: 178, endPoint y: 284, distance: 193.0
click at [178, 284] on div at bounding box center [177, 282] width 4 height 44
click at [556, 289] on div "e" at bounding box center [569, 282] width 81 height 46
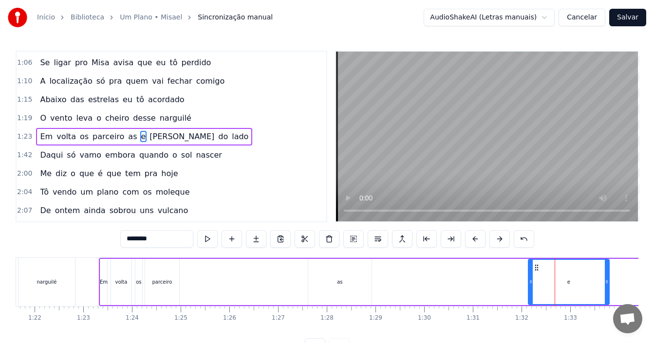
type input "*"
drag, startPoint x: 604, startPoint y: 280, endPoint x: 583, endPoint y: 280, distance: 21.0
click at [583, 280] on div "e" at bounding box center [569, 282] width 80 height 44
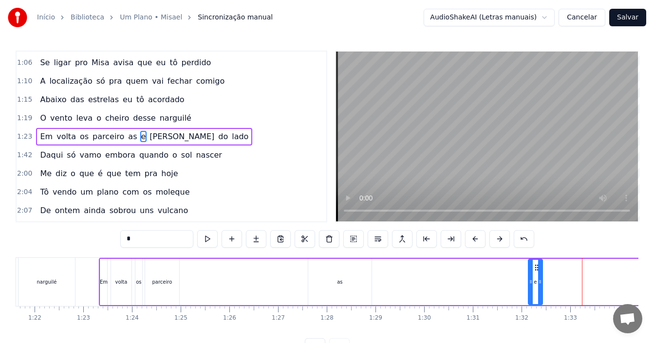
drag, startPoint x: 605, startPoint y: 278, endPoint x: 538, endPoint y: 285, distance: 67.1
click at [538, 285] on icon at bounding box center [540, 282] width 4 height 8
drag, startPoint x: 537, startPoint y: 267, endPoint x: 508, endPoint y: 269, distance: 29.3
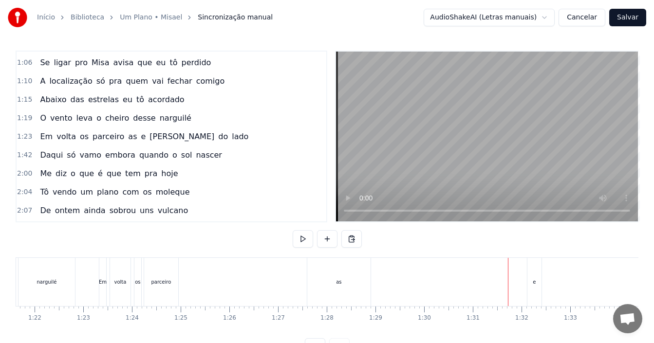
click at [536, 268] on div "e" at bounding box center [535, 282] width 14 height 48
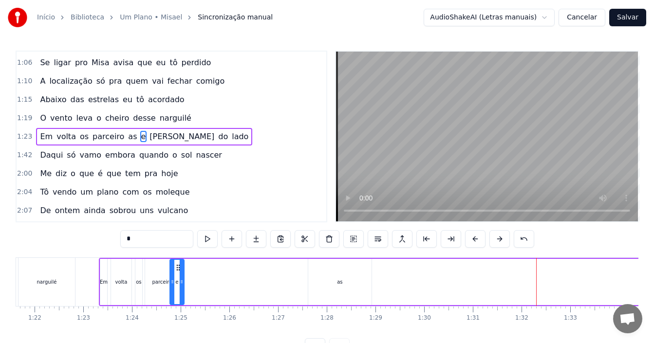
drag, startPoint x: 535, startPoint y: 267, endPoint x: 177, endPoint y: 271, distance: 358.6
click at [177, 271] on icon at bounding box center [178, 268] width 8 height 8
click at [337, 280] on div "as" at bounding box center [339, 282] width 63 height 46
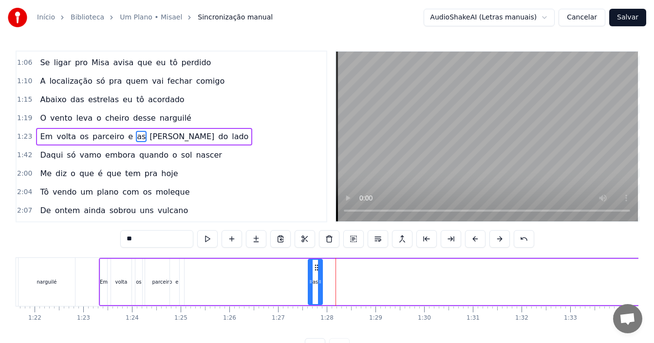
drag, startPoint x: 369, startPoint y: 283, endPoint x: 320, endPoint y: 292, distance: 50.1
click at [320, 292] on div at bounding box center [320, 282] width 4 height 44
drag, startPoint x: 315, startPoint y: 271, endPoint x: 189, endPoint y: 276, distance: 126.3
click at [188, 275] on div "as" at bounding box center [189, 282] width 13 height 44
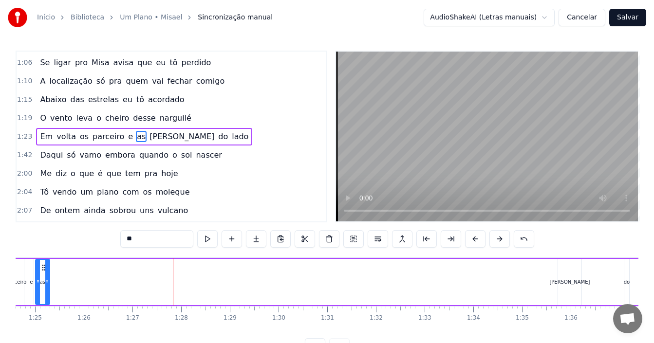
scroll to position [0, 4163]
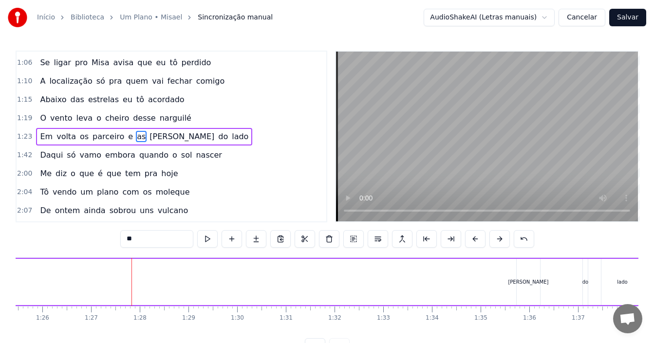
click at [531, 283] on div "[PERSON_NAME]" at bounding box center [528, 282] width 40 height 7
type input "****"
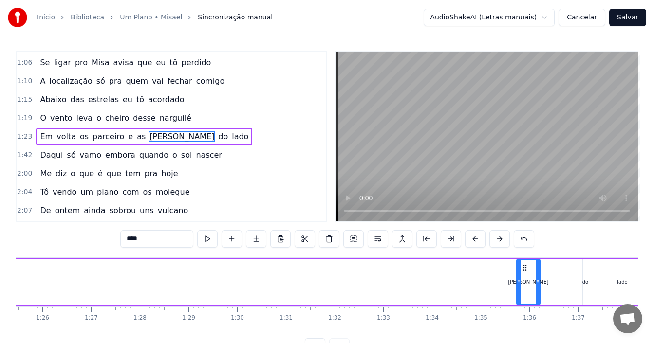
drag, startPoint x: 520, startPoint y: 268, endPoint x: 520, endPoint y: 284, distance: 16.1
click at [520, 284] on div at bounding box center [519, 282] width 4 height 44
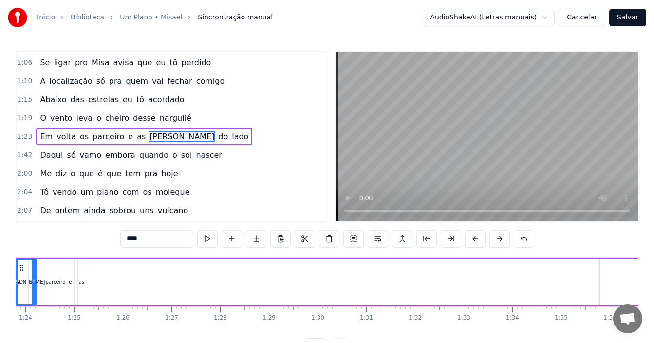
drag, startPoint x: 525, startPoint y: 268, endPoint x: 88, endPoint y: 265, distance: 436.5
click at [25, 267] on icon at bounding box center [22, 268] width 8 height 8
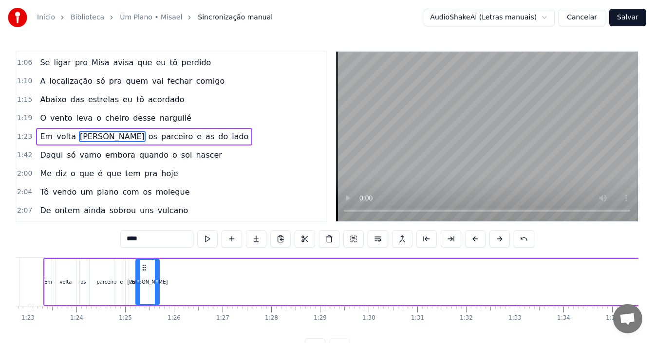
drag, startPoint x: 67, startPoint y: 269, endPoint x: 144, endPoint y: 271, distance: 77.5
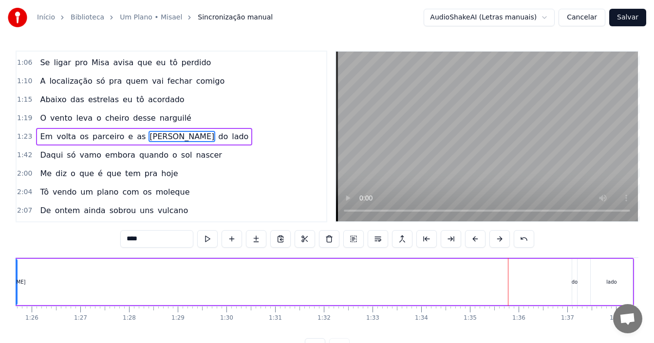
scroll to position [0, 4194]
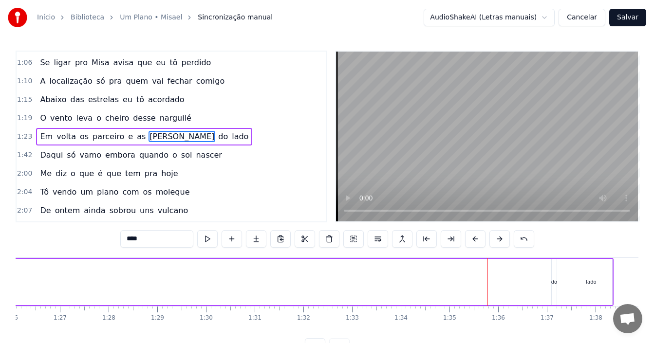
drag, startPoint x: 539, startPoint y: 286, endPoint x: 550, endPoint y: 284, distance: 10.5
click at [540, 285] on div "Em volta os parceiro e as [PERSON_NAME] do lado" at bounding box center [247, 282] width 733 height 48
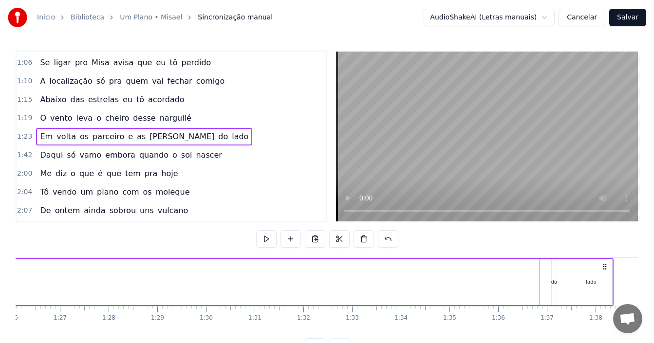
click at [552, 283] on div "do" at bounding box center [554, 282] width 6 height 7
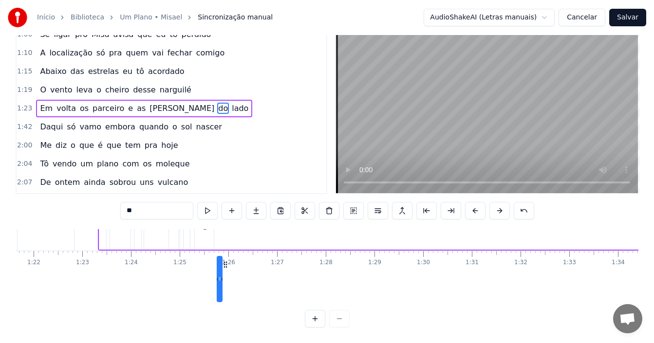
scroll to position [0, 3977]
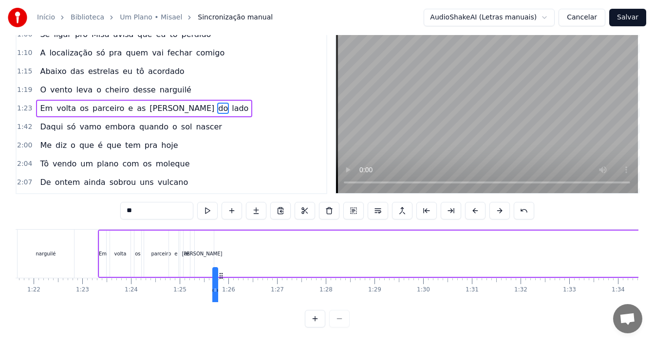
drag, startPoint x: 562, startPoint y: 266, endPoint x: 222, endPoint y: 249, distance: 340.5
click at [222, 249] on div "Em volta os parceiro e as [PERSON_NAME] do lado" at bounding box center [464, 254] width 733 height 48
click at [218, 236] on icon at bounding box center [218, 240] width 8 height 8
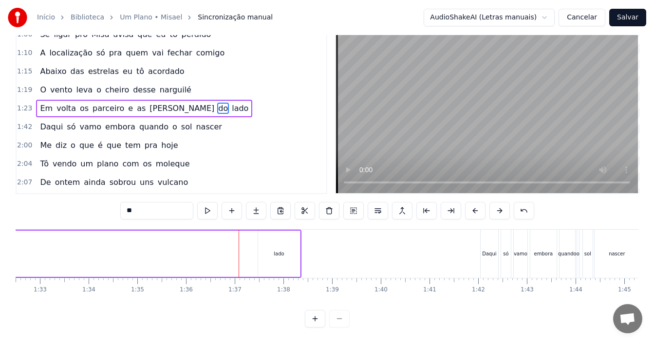
scroll to position [0, 4517]
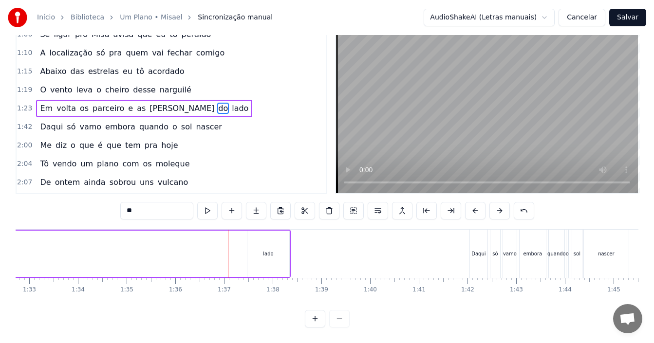
click at [273, 240] on div "lado" at bounding box center [268, 254] width 42 height 46
type input "****"
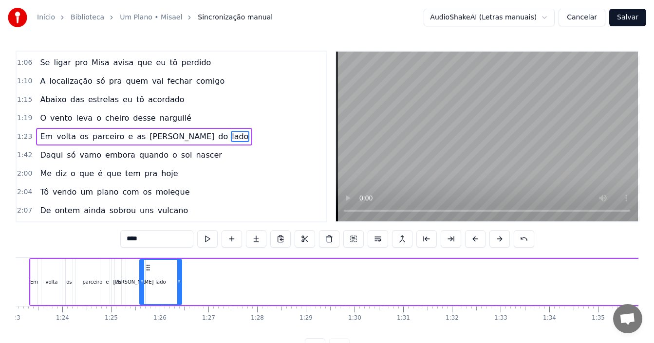
scroll to position [0, 4041]
drag, startPoint x: 255, startPoint y: 267, endPoint x: 147, endPoint y: 274, distance: 108.8
click at [147, 274] on div "lado" at bounding box center [159, 282] width 41 height 44
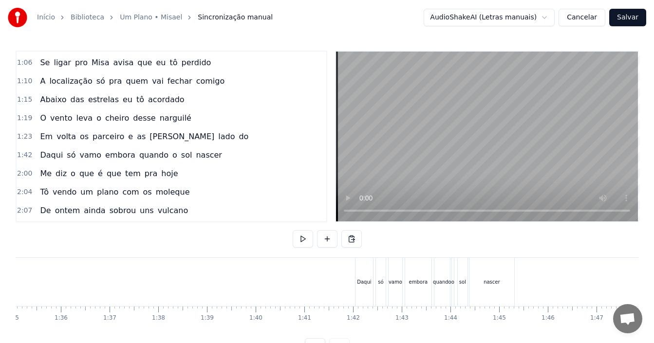
scroll to position [0, 4715]
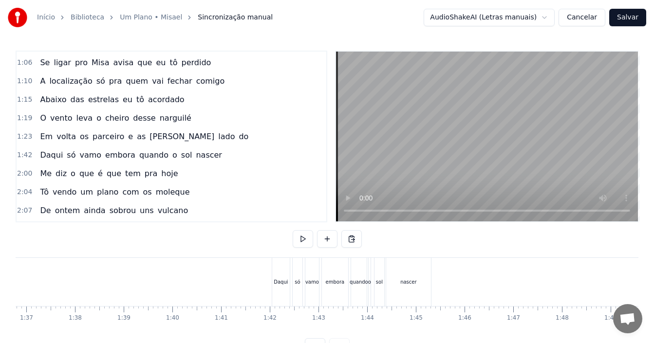
click at [275, 284] on div "Daqui" at bounding box center [281, 282] width 14 height 7
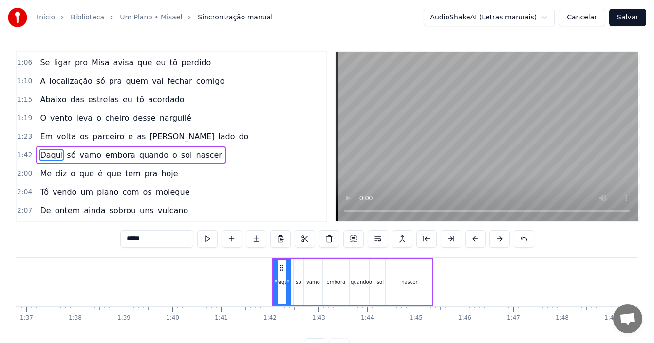
scroll to position [257, 0]
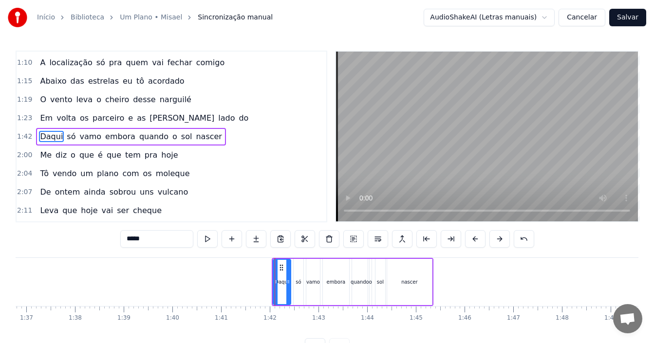
click at [220, 139] on div "1:42 Daqui só vamo embora quando o sol nascer" at bounding box center [172, 137] width 310 height 19
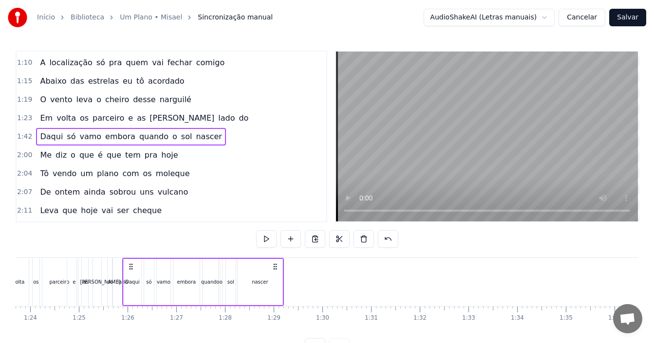
scroll to position [0, 4069]
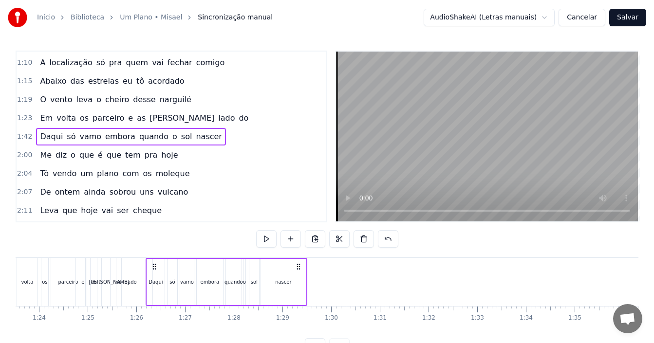
drag, startPoint x: 282, startPoint y: 264, endPoint x: 156, endPoint y: 266, distance: 126.2
click at [156, 266] on icon at bounding box center [155, 267] width 8 height 8
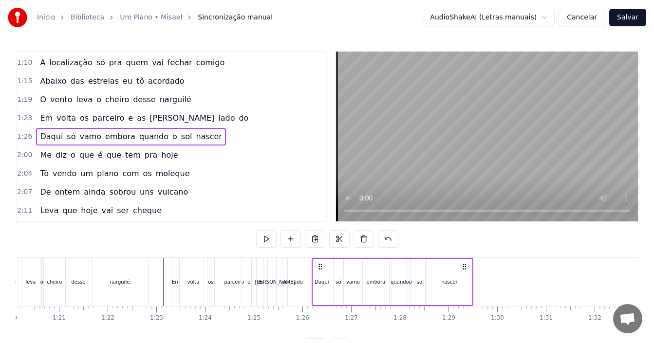
scroll to position [0, 3882]
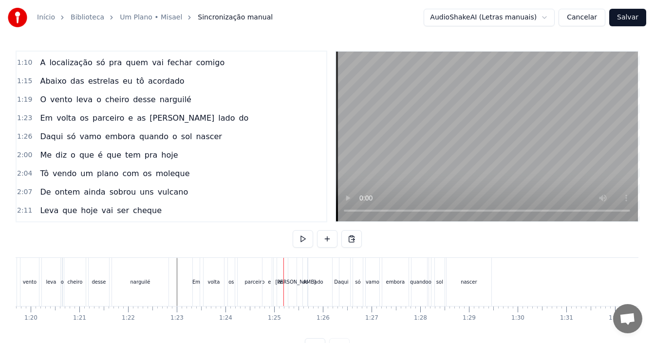
click at [243, 282] on div "parceiro" at bounding box center [255, 282] width 34 height 48
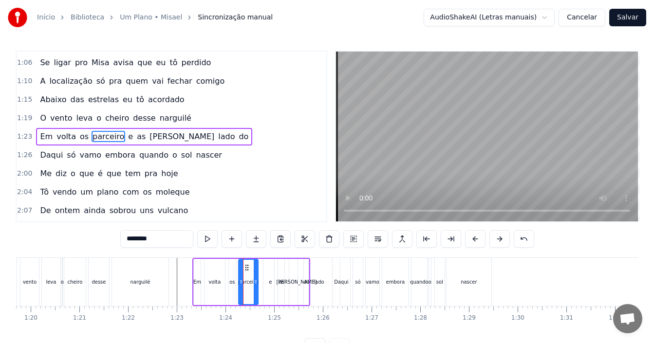
drag, startPoint x: 270, startPoint y: 280, endPoint x: 256, endPoint y: 280, distance: 14.6
click at [256, 280] on icon at bounding box center [256, 282] width 4 height 8
click at [268, 285] on div "e" at bounding box center [271, 282] width 14 height 46
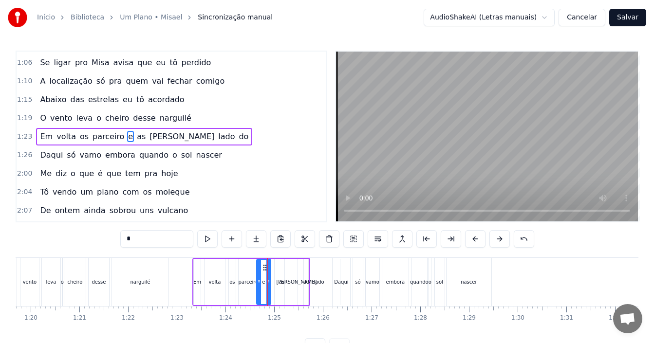
drag, startPoint x: 271, startPoint y: 269, endPoint x: 265, endPoint y: 269, distance: 6.8
click at [265, 269] on icon at bounding box center [265, 268] width 8 height 8
click at [282, 282] on div "as" at bounding box center [281, 282] width 5 height 7
click at [283, 273] on div at bounding box center [284, 282] width 4 height 44
drag, startPoint x: 281, startPoint y: 267, endPoint x: 272, endPoint y: 267, distance: 8.3
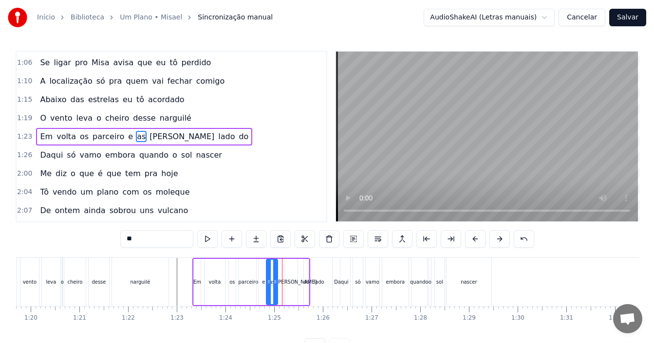
click at [272, 267] on icon at bounding box center [275, 268] width 8 height 8
click at [301, 283] on div "lado" at bounding box center [319, 282] width 42 height 46
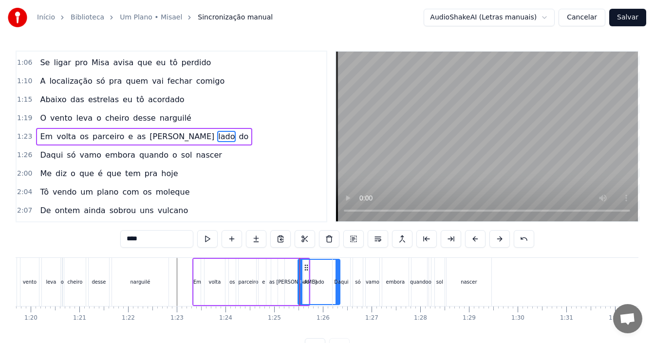
click at [294, 282] on div "[PERSON_NAME]" at bounding box center [296, 282] width 40 height 7
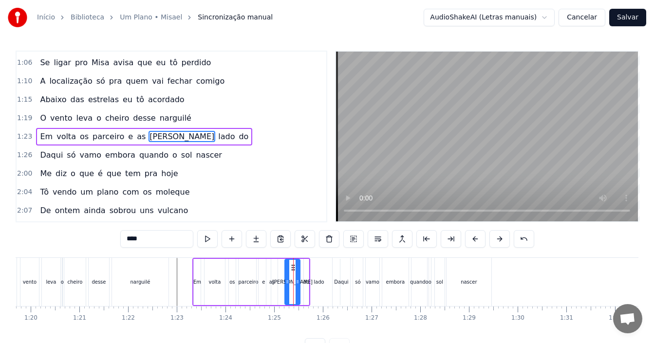
drag, startPoint x: 307, startPoint y: 271, endPoint x: 299, endPoint y: 272, distance: 8.3
click at [299, 272] on div at bounding box center [298, 282] width 4 height 44
drag, startPoint x: 292, startPoint y: 268, endPoint x: 283, endPoint y: 269, distance: 8.8
click at [283, 269] on icon at bounding box center [285, 268] width 8 height 8
click at [304, 285] on div "do" at bounding box center [306, 282] width 6 height 7
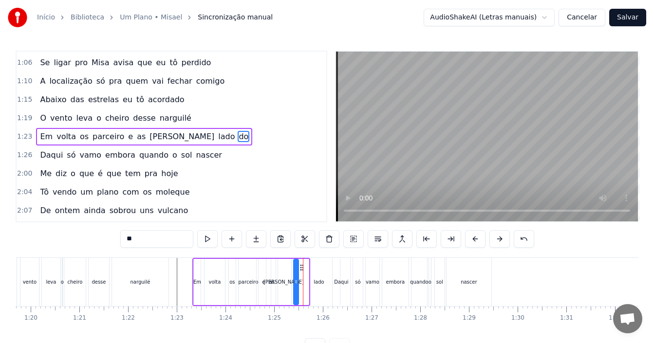
drag, startPoint x: 312, startPoint y: 268, endPoint x: 302, endPoint y: 268, distance: 10.2
click at [302, 268] on icon at bounding box center [302, 268] width 8 height 8
click at [315, 281] on div "lado" at bounding box center [319, 282] width 10 height 7
type input "****"
drag, startPoint x: 304, startPoint y: 266, endPoint x: 289, endPoint y: 266, distance: 14.6
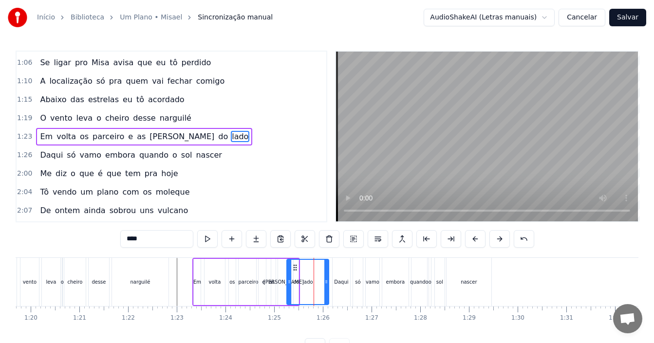
click at [291, 266] on icon at bounding box center [295, 268] width 8 height 8
drag, startPoint x: 324, startPoint y: 275, endPoint x: 301, endPoint y: 279, distance: 23.2
click at [301, 279] on div at bounding box center [300, 282] width 4 height 44
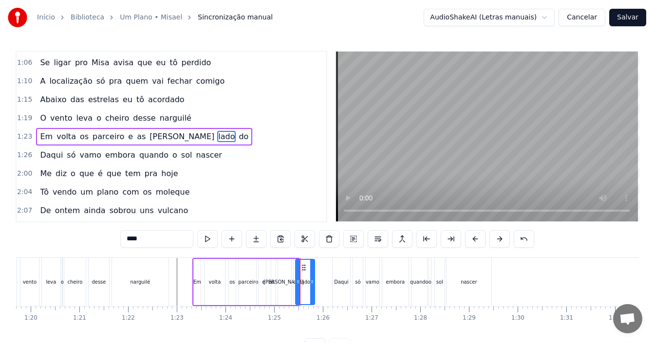
drag, startPoint x: 290, startPoint y: 268, endPoint x: 302, endPoint y: 269, distance: 12.3
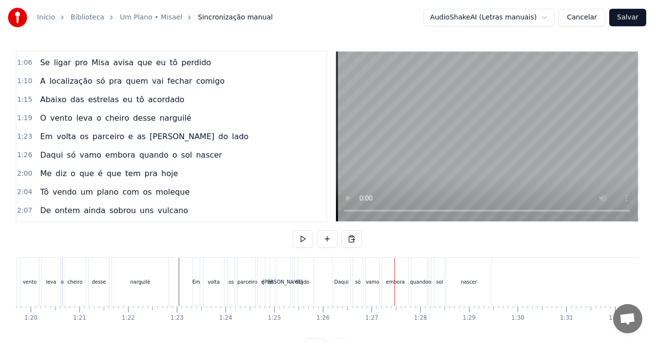
click at [337, 280] on div "Daqui" at bounding box center [341, 282] width 14 height 7
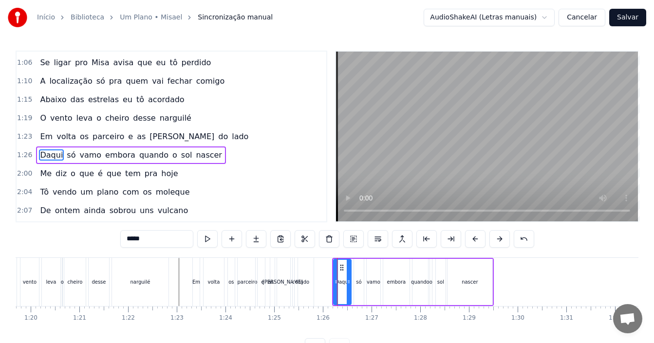
scroll to position [257, 0]
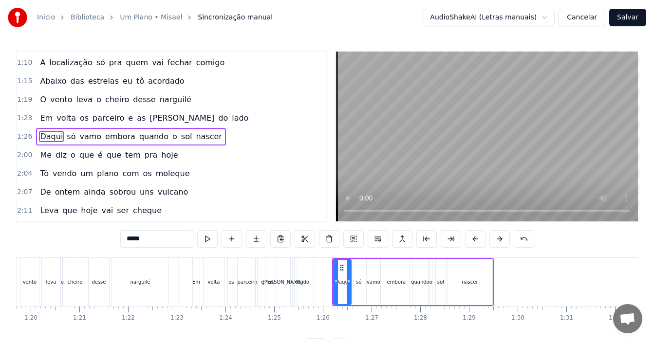
click at [217, 137] on div "1:26 Daqui só vamo embora quando o sol nascer" at bounding box center [172, 137] width 310 height 19
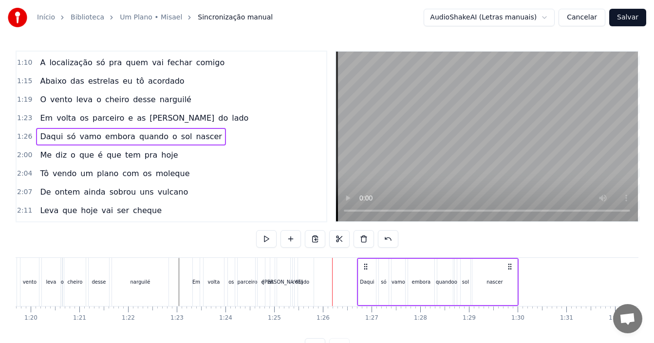
drag, startPoint x: 340, startPoint y: 263, endPoint x: 365, endPoint y: 261, distance: 24.9
click at [365, 261] on div "Daqui só vamo embora quando o sol nascer" at bounding box center [438, 282] width 162 height 48
drag, startPoint x: 364, startPoint y: 265, endPoint x: 375, endPoint y: 265, distance: 10.2
click at [375, 265] on icon at bounding box center [376, 267] width 8 height 8
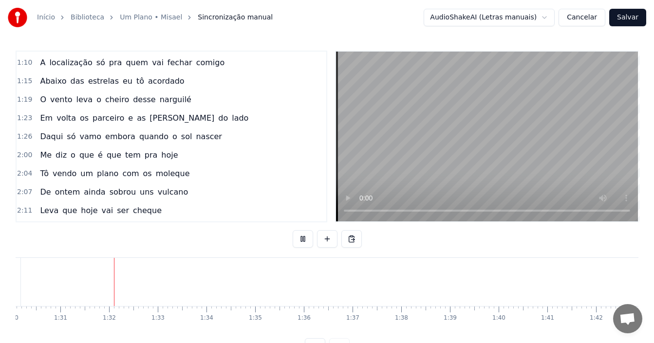
scroll to position [0, 4413]
click at [181, 85] on div "1:15 Abaixo das estrelas eu tô acordado" at bounding box center [172, 81] width 310 height 19
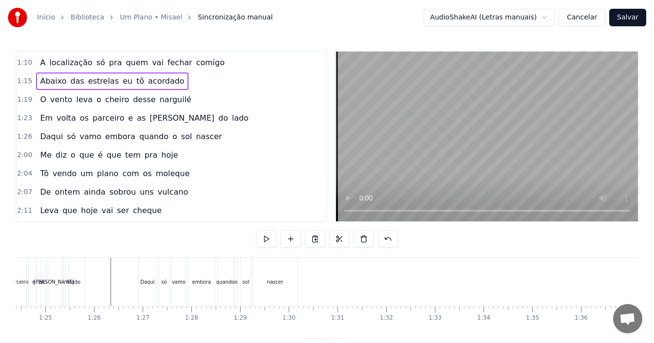
scroll to position [0, 4121]
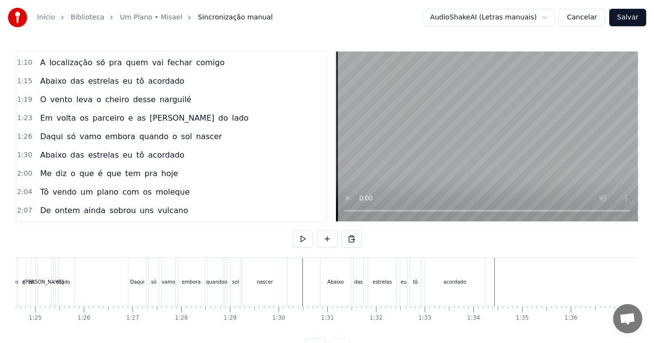
click at [180, 100] on div "1:19 O [PERSON_NAME] o cheiro desse narguilé" at bounding box center [172, 100] width 310 height 19
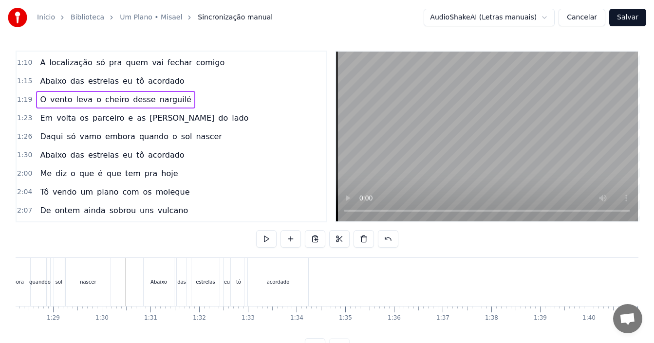
scroll to position [0, 4319]
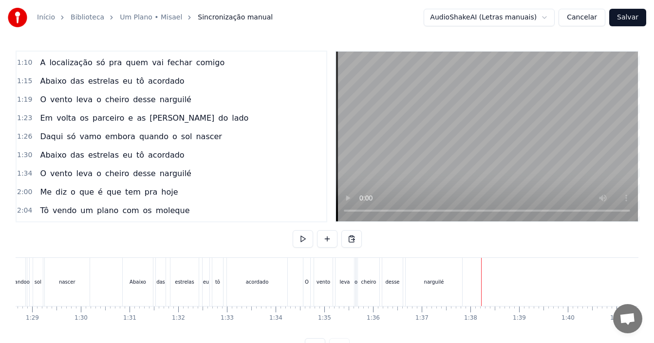
click at [188, 120] on div "Em volta os parceiro e as [PERSON_NAME] do lado" at bounding box center [144, 119] width 216 height 18
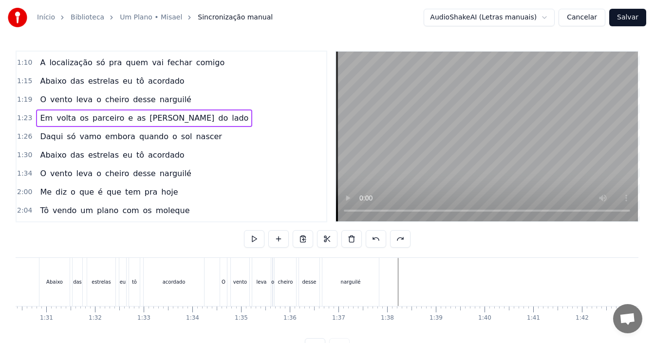
scroll to position [0, 4454]
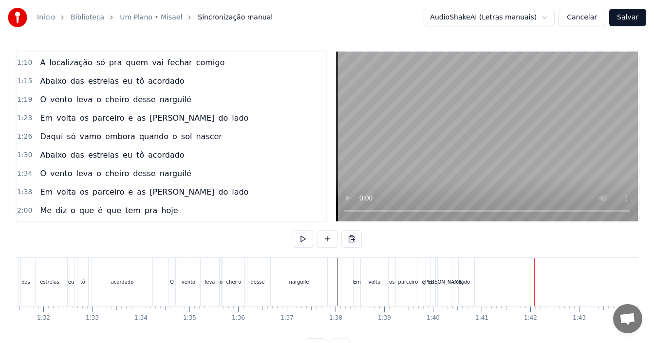
click at [211, 139] on div "1:26 Daqui só vamo embora quando o sol nascer" at bounding box center [172, 137] width 310 height 19
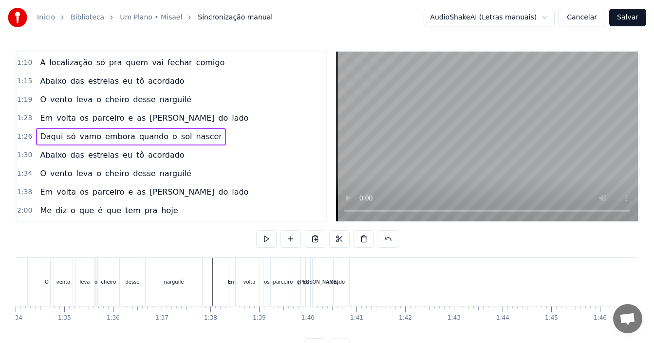
scroll to position [0, 4652]
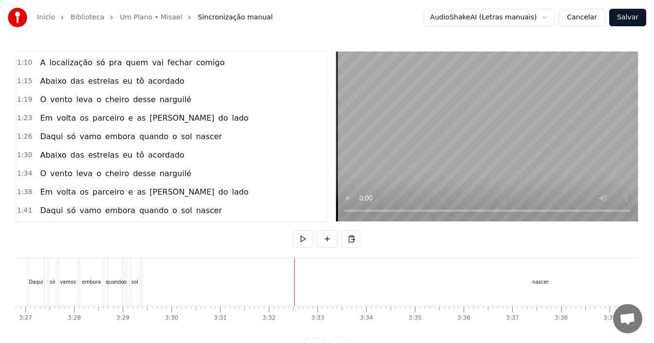
scroll to position [0, 10085]
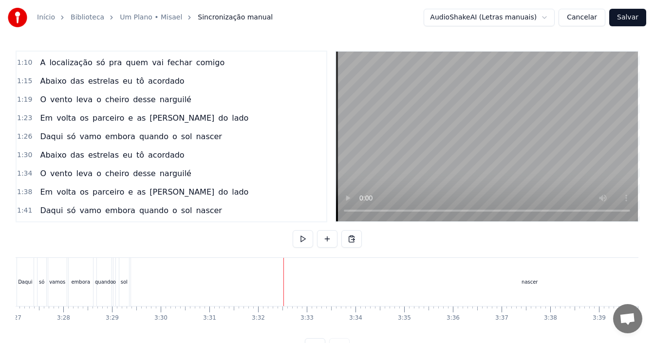
click at [531, 289] on div "nascer" at bounding box center [530, 282] width 798 height 48
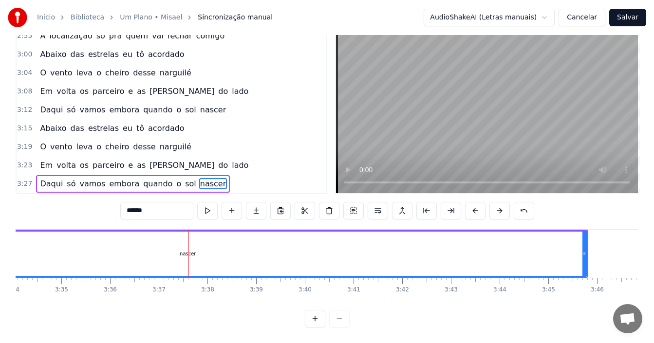
scroll to position [0, 10470]
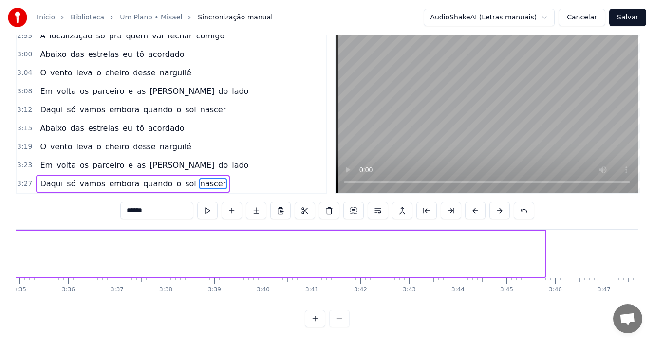
drag, startPoint x: 544, startPoint y: 248, endPoint x: 10, endPoint y: 217, distance: 535.3
click at [10, 217] on div "Início Biblioteca Um Plano • [PERSON_NAME] manual AudioShakeAI (Letras manuais)…" at bounding box center [327, 150] width 654 height 356
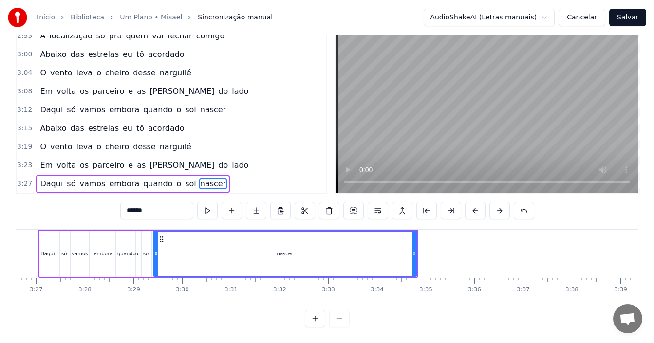
scroll to position [0, 9991]
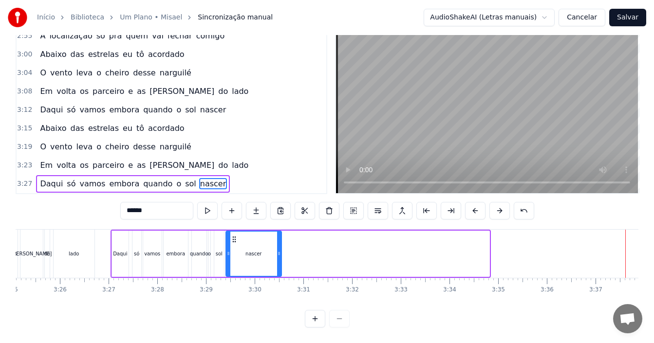
drag, startPoint x: 487, startPoint y: 247, endPoint x: 279, endPoint y: 238, distance: 208.2
click at [279, 238] on div at bounding box center [279, 254] width 4 height 44
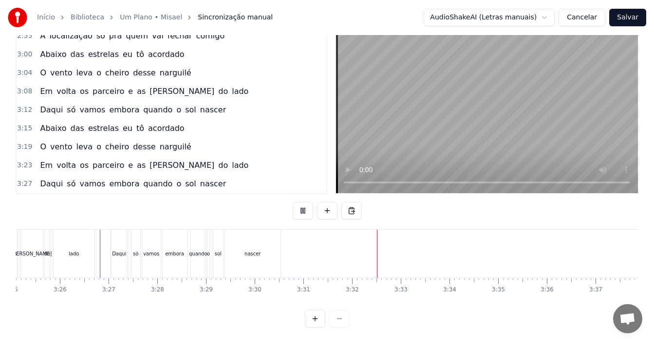
click at [240, 247] on div "nascer" at bounding box center [253, 254] width 56 height 48
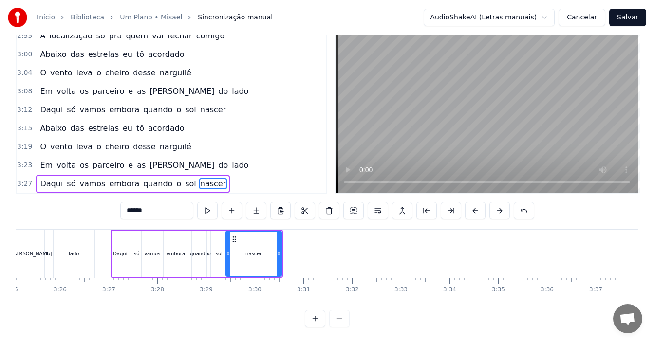
click at [281, 241] on div "nascer" at bounding box center [254, 254] width 57 height 46
drag, startPoint x: 281, startPoint y: 243, endPoint x: 302, endPoint y: 241, distance: 21.5
click at [302, 241] on div at bounding box center [301, 254] width 4 height 44
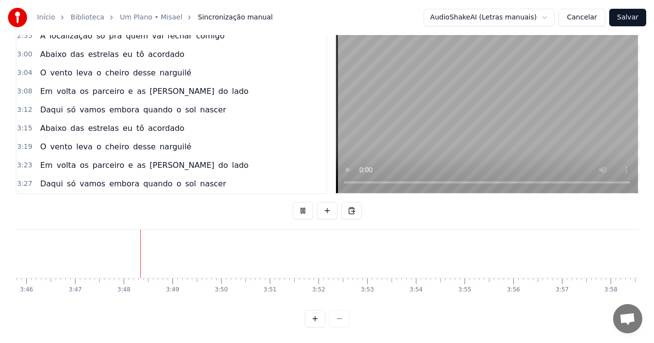
scroll to position [0, 11048]
click at [634, 15] on button "Salvar" at bounding box center [627, 18] width 37 height 18
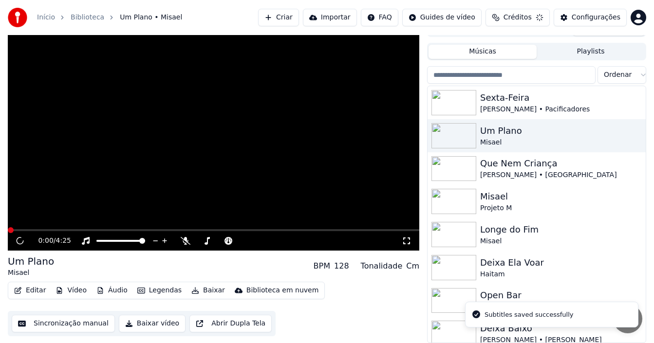
scroll to position [16, 0]
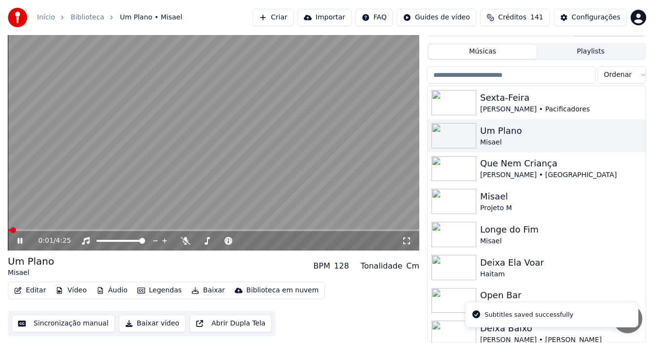
click at [20, 241] on icon at bounding box center [27, 241] width 22 height 8
click at [204, 289] on button "Baixar" at bounding box center [208, 291] width 41 height 14
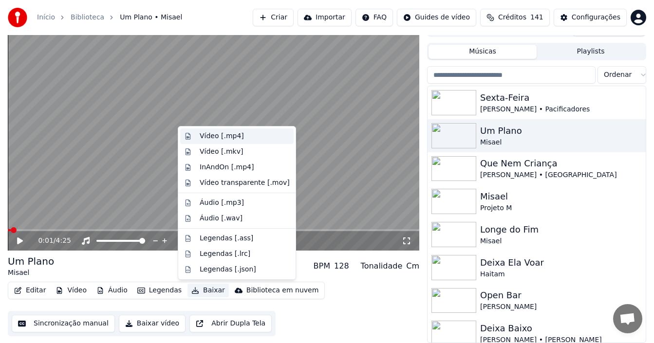
click at [233, 136] on div "Vídeo [.mp4]" at bounding box center [222, 137] width 44 height 10
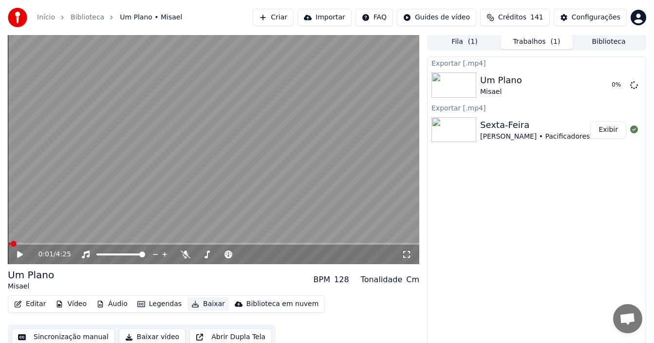
scroll to position [0, 0]
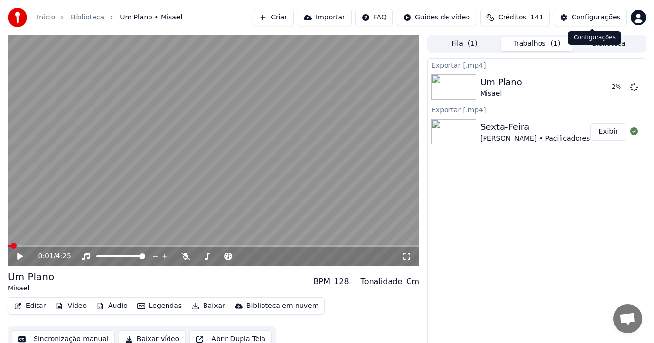
click at [597, 43] on div "Configurações Configurações" at bounding box center [595, 38] width 54 height 14
click at [599, 41] on button "Biblioteca" at bounding box center [609, 44] width 72 height 14
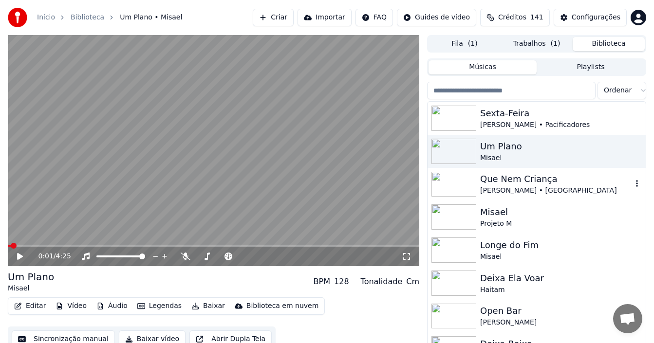
click at [514, 181] on div "Que Nem Criança" at bounding box center [556, 179] width 152 height 14
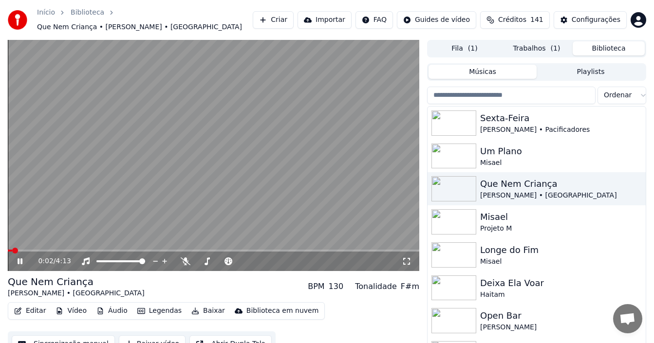
click at [17, 258] on icon at bounding box center [27, 262] width 22 height 8
